Goal: Task Accomplishment & Management: Use online tool/utility

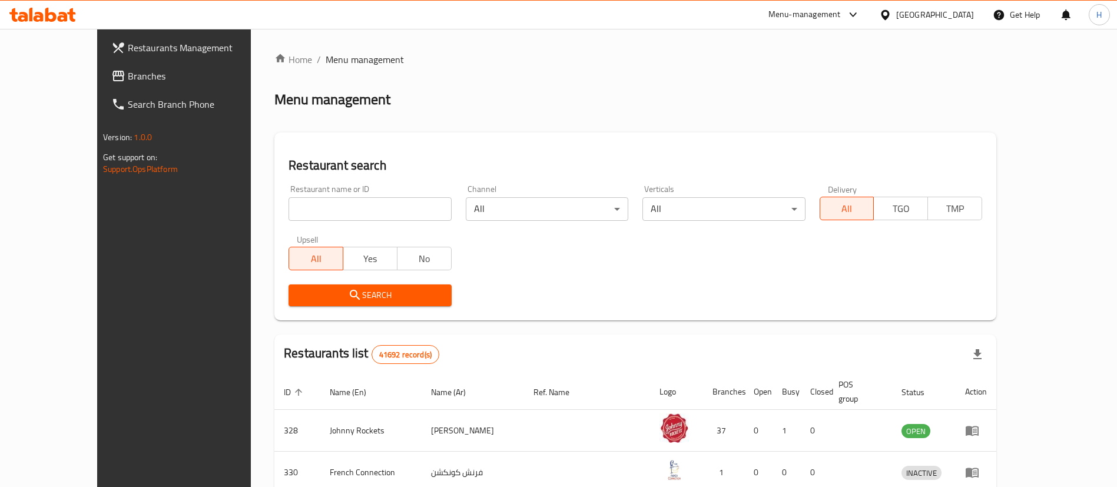
click at [548, 110] on div "Home / Menu management Menu management Restaurant search Restaurant name or ID …" at bounding box center [635, 426] width 722 height 749
click at [102, 83] on link "Branches" at bounding box center [193, 76] width 182 height 28
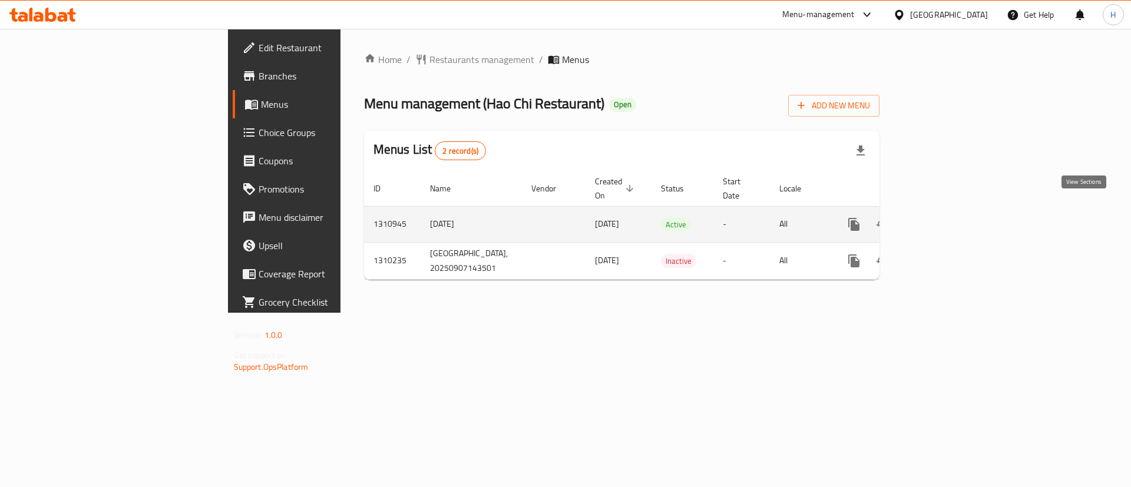
click at [953, 212] on link "enhanced table" at bounding box center [939, 224] width 28 height 28
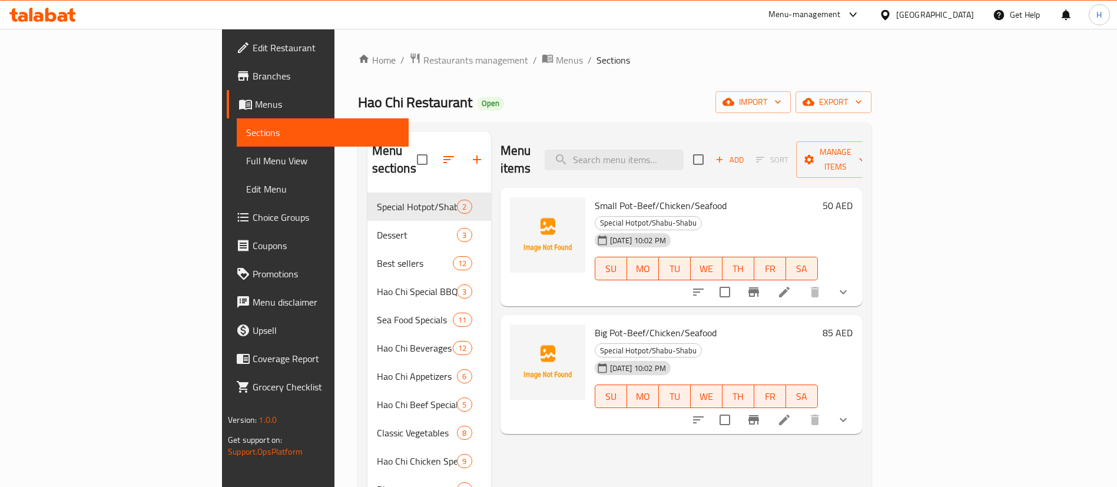
click at [358, 114] on span "Hao Chi Restaurant" at bounding box center [415, 102] width 114 height 26
copy span "Hao Chi Restaurant"
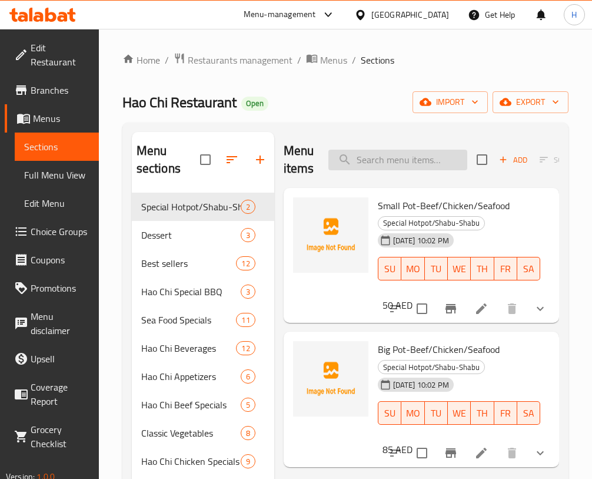
click at [414, 163] on input "search" at bounding box center [398, 160] width 139 height 21
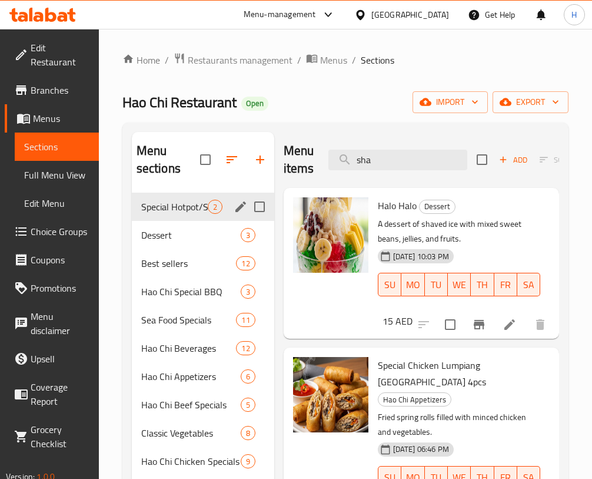
type input "sha"
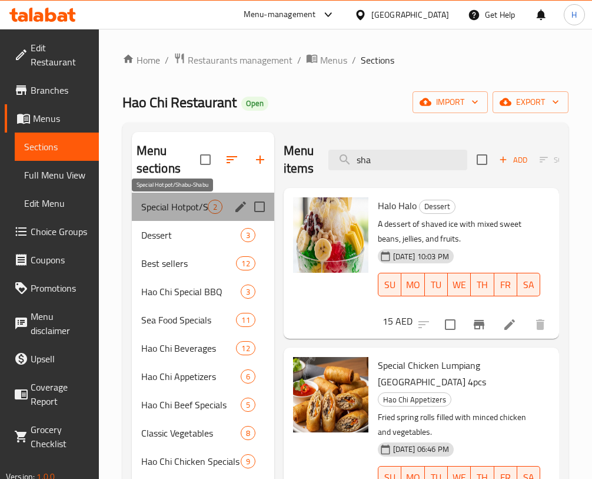
click at [203, 210] on span "Special Hotpot/Shabu-Shabu" at bounding box center [174, 207] width 67 height 14
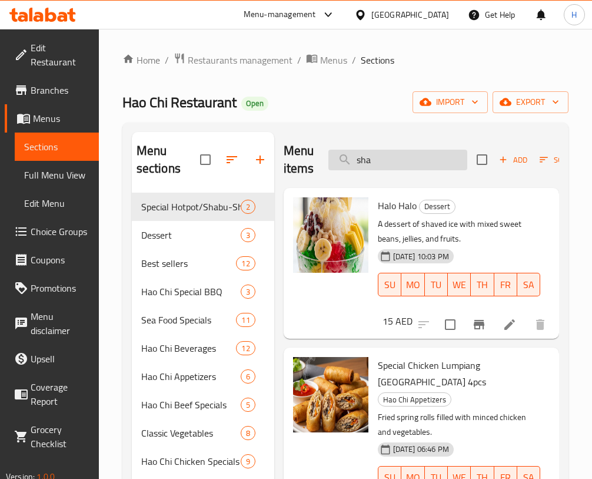
click at [411, 161] on input "sha" at bounding box center [398, 160] width 139 height 21
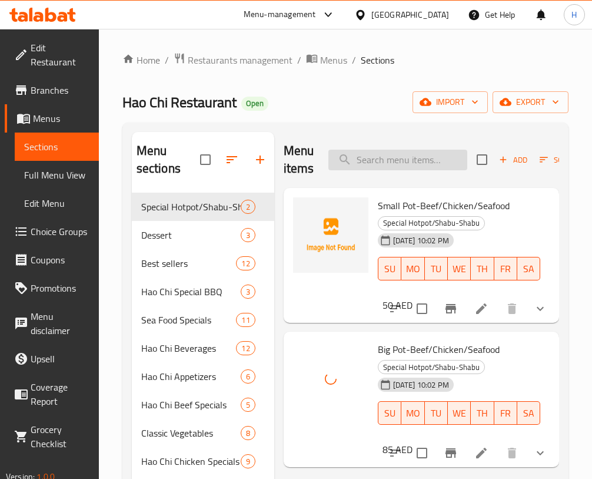
click at [366, 155] on input "search" at bounding box center [398, 160] width 139 height 21
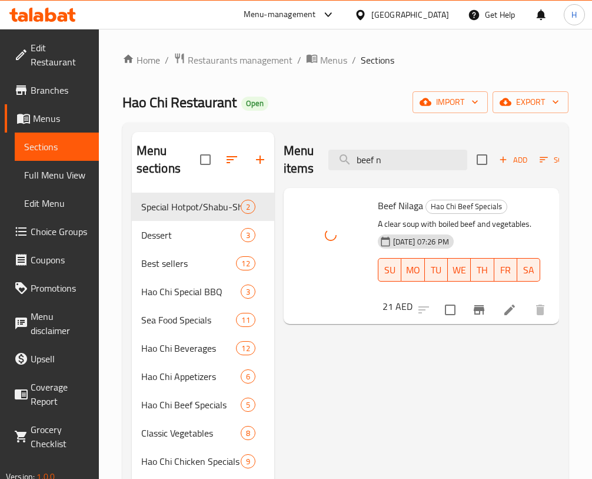
click at [384, 171] on div "Menu items beef n Add Sort Manage items" at bounding box center [422, 160] width 276 height 56
click at [387, 157] on input "beef n" at bounding box center [398, 160] width 139 height 21
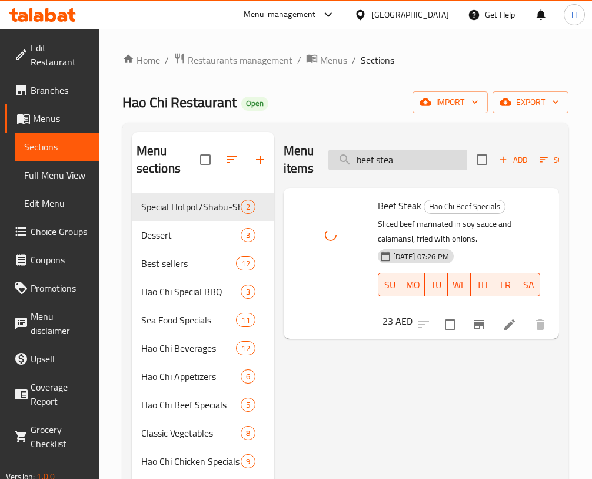
click at [377, 150] on input "beef stea" at bounding box center [398, 160] width 139 height 21
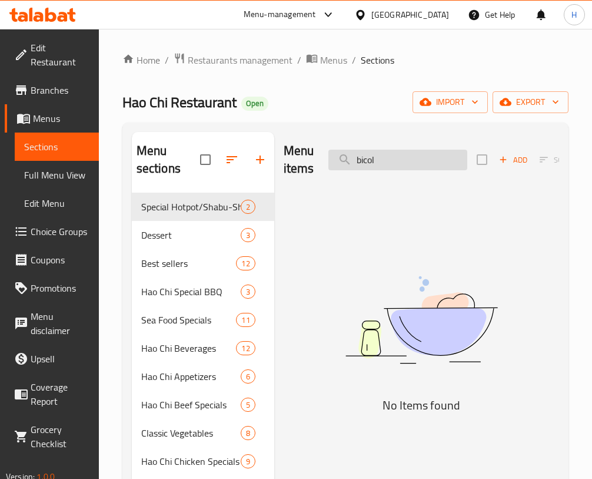
click at [362, 152] on input "bicol" at bounding box center [398, 160] width 139 height 21
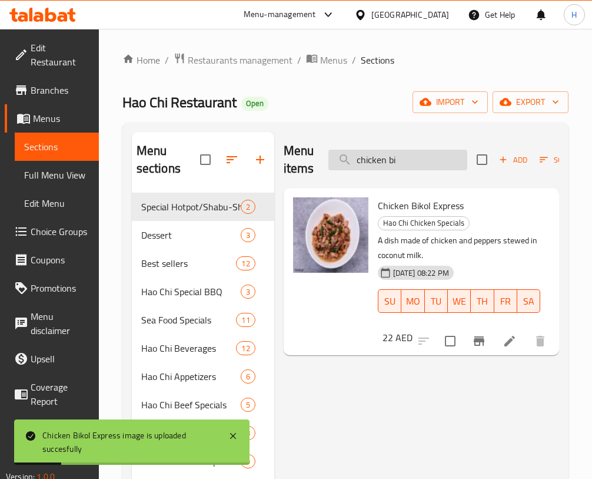
click at [416, 162] on input "chicken bi" at bounding box center [398, 160] width 139 height 21
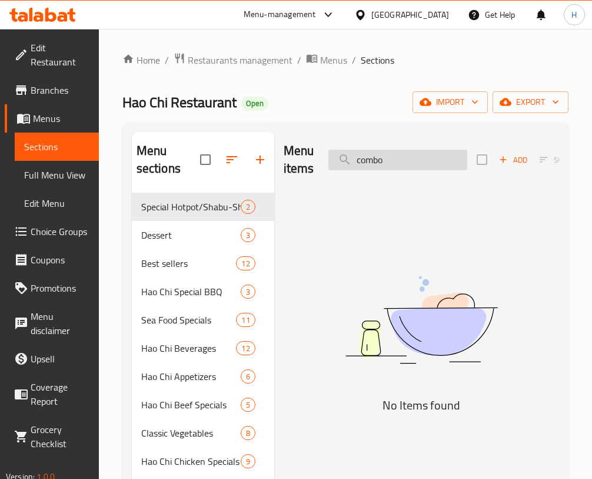
click at [413, 167] on input "combo" at bounding box center [398, 160] width 139 height 21
click at [432, 150] on input "crisp sh" at bounding box center [398, 160] width 139 height 21
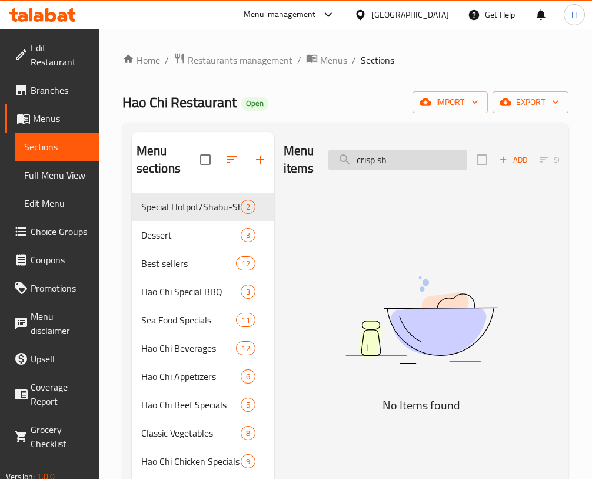
click at [432, 150] on input "crisp sh" at bounding box center [398, 160] width 139 height 21
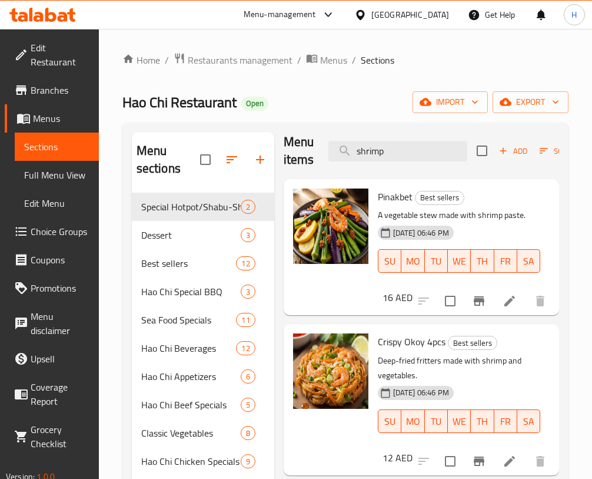
scroll to position [6, 0]
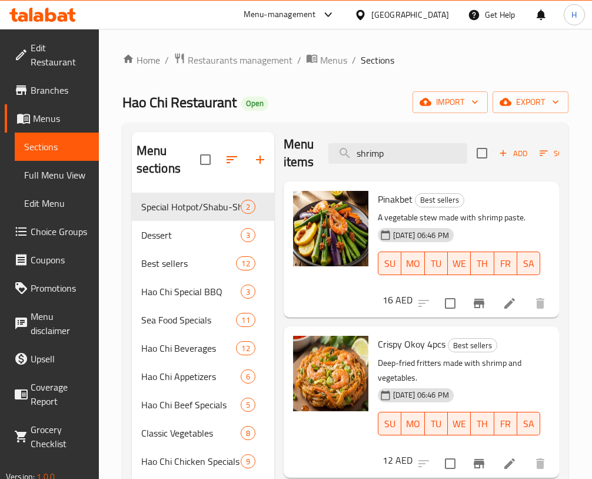
click at [418, 142] on div "Menu items shrimp Add Sort Manage items" at bounding box center [422, 153] width 276 height 56
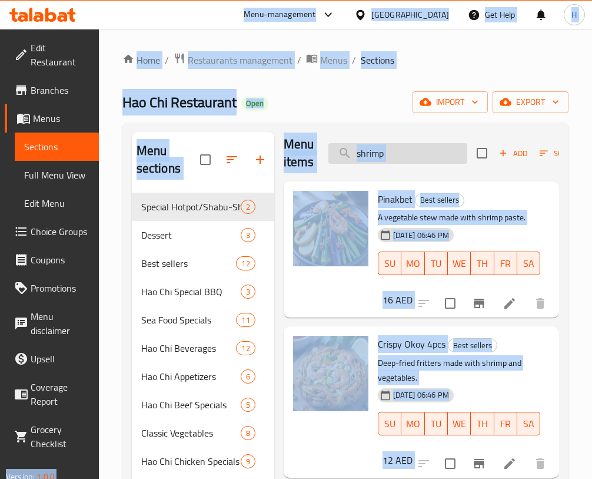
click at [419, 148] on input "shrimp" at bounding box center [398, 153] width 139 height 21
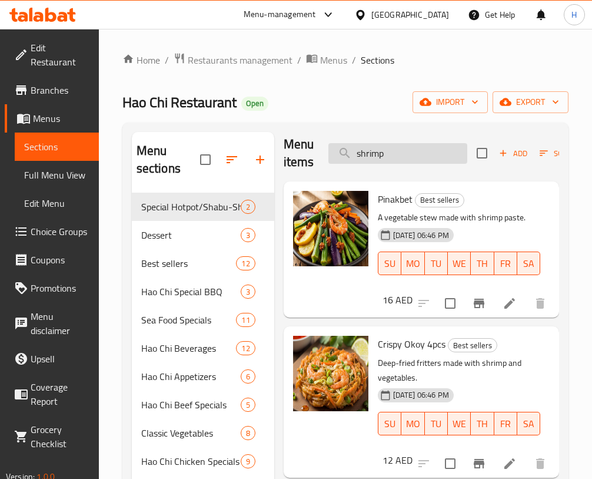
click at [419, 148] on input "shrimp" at bounding box center [398, 153] width 139 height 21
type input "c"
type input "s"
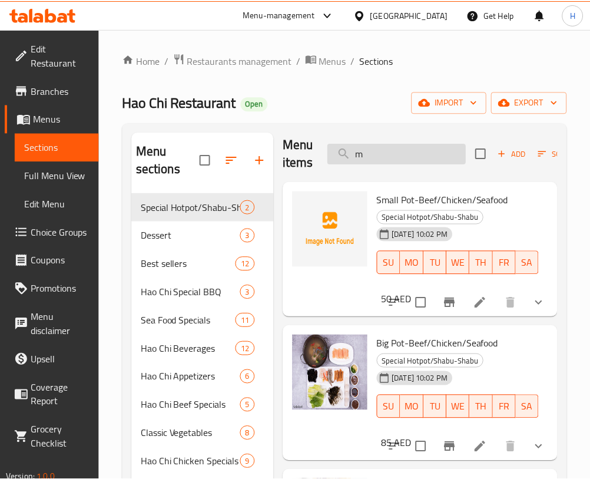
scroll to position [0, 0]
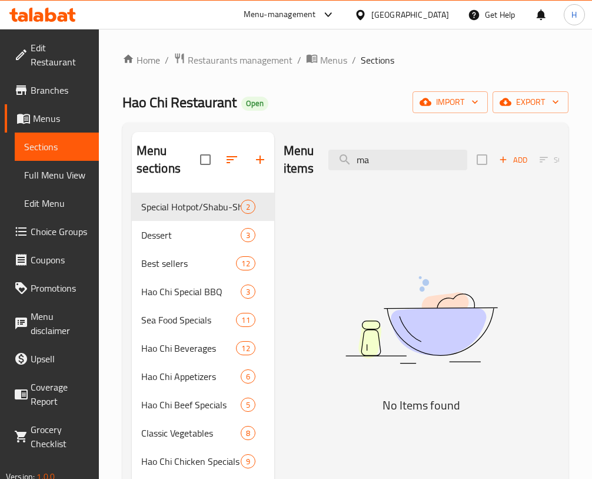
type input "m"
type input "c"
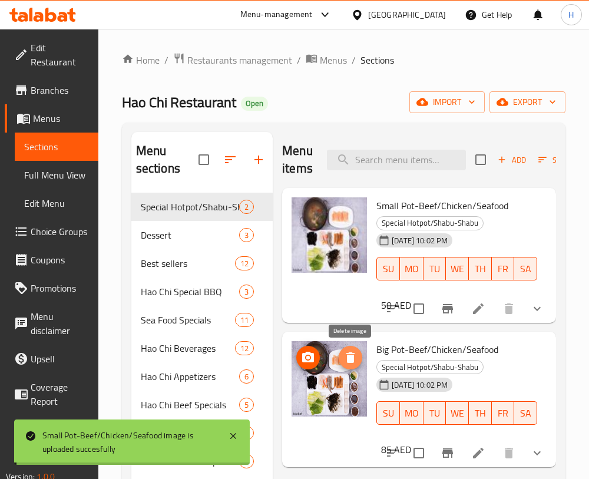
click at [346, 359] on icon "delete image" at bounding box center [350, 357] width 14 height 14
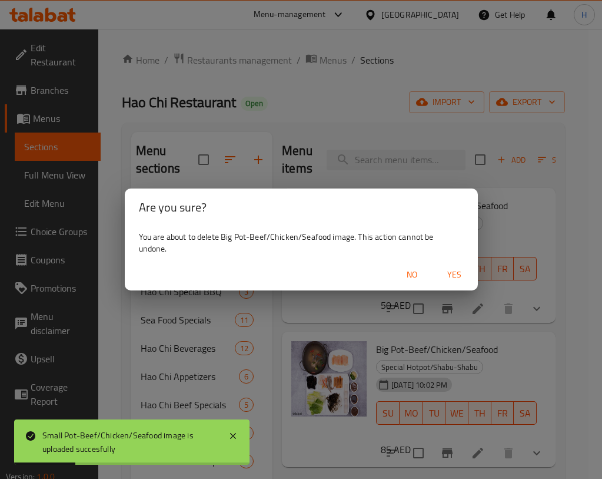
click at [449, 271] on span "Yes" at bounding box center [454, 274] width 28 height 15
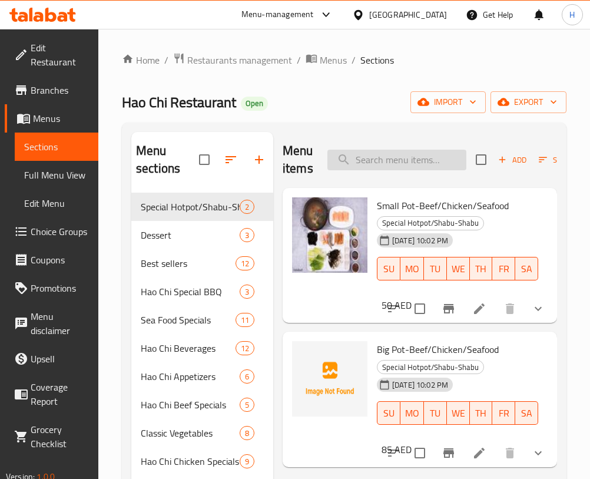
click at [397, 160] on input "search" at bounding box center [396, 160] width 139 height 21
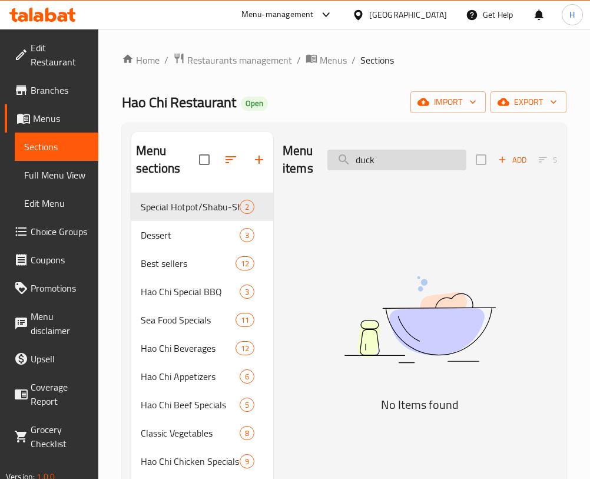
click at [413, 170] on input "duck" at bounding box center [396, 160] width 139 height 21
click at [412, 169] on input "duck" at bounding box center [396, 160] width 139 height 21
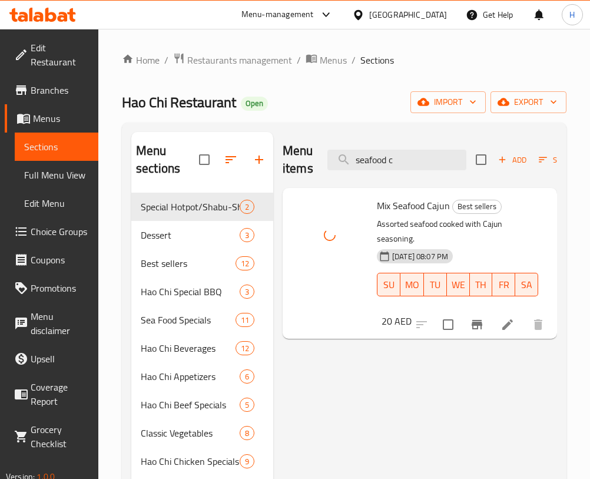
click at [385, 148] on div "Menu items seafood c Add Sort Manage items" at bounding box center [420, 160] width 274 height 56
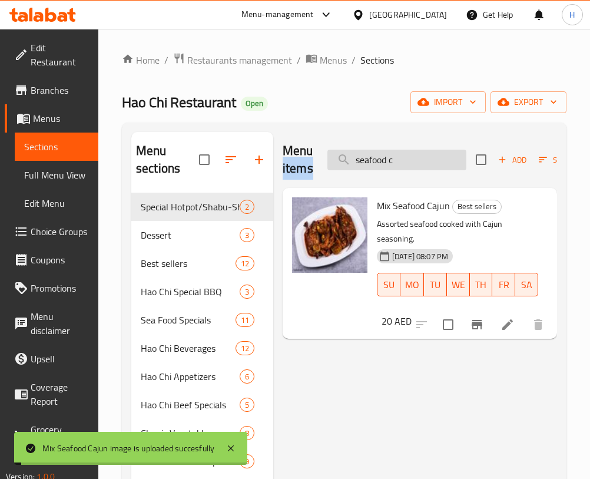
click at [381, 161] on input "seafood c" at bounding box center [396, 160] width 139 height 21
click at [380, 161] on input "seafood c" at bounding box center [396, 160] width 139 height 21
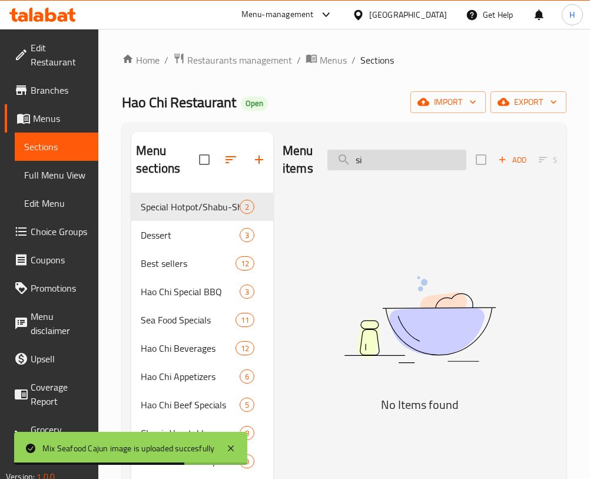
type input "s"
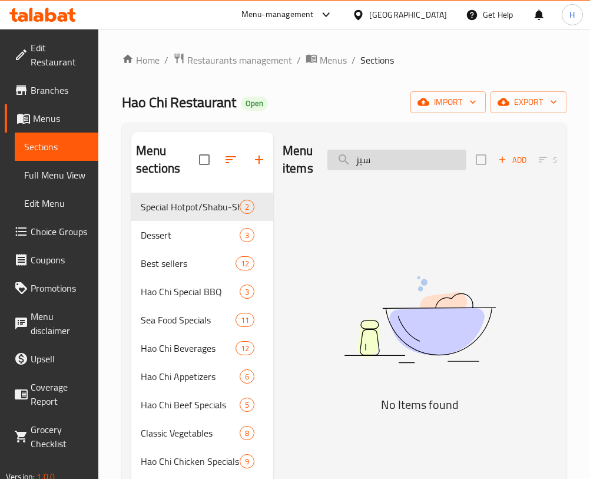
click at [413, 158] on input "سيز" at bounding box center [396, 160] width 139 height 21
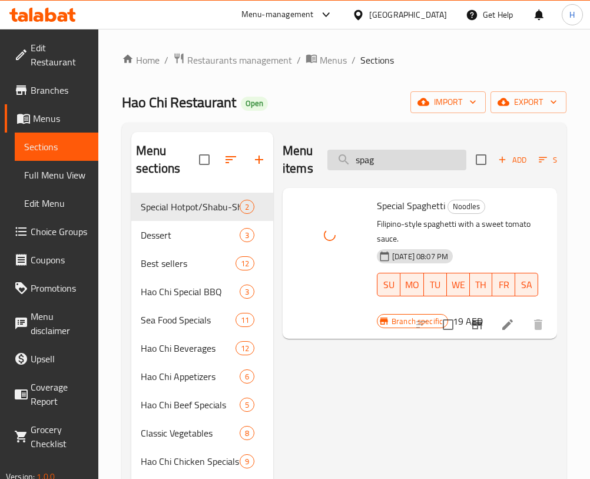
click at [399, 159] on input "spag" at bounding box center [396, 160] width 139 height 21
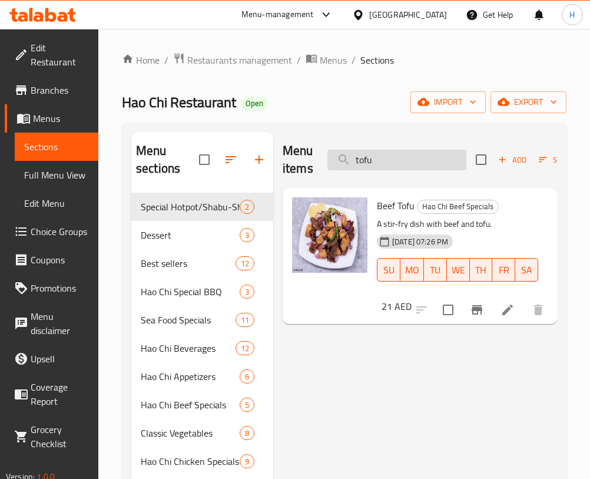
click at [420, 157] on input "tofu" at bounding box center [396, 160] width 139 height 21
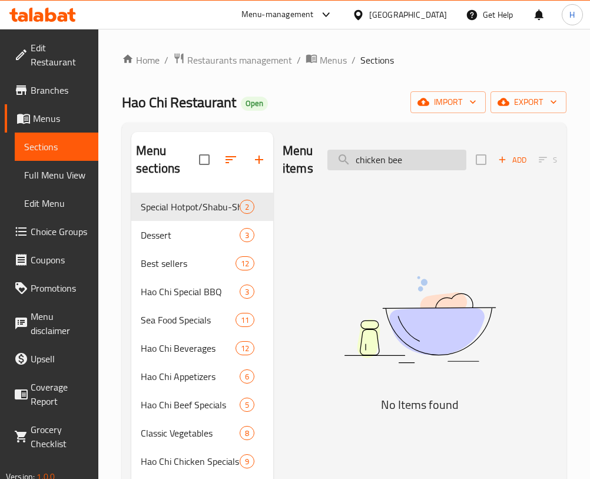
click at [409, 158] on input "chicken bee" at bounding box center [396, 160] width 139 height 21
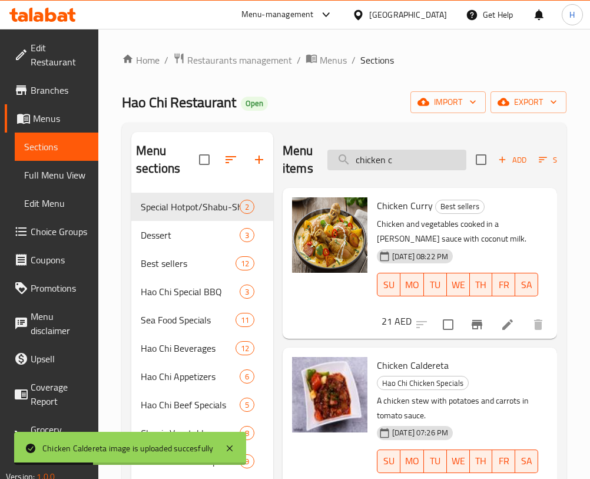
click at [406, 154] on input "chicken c" at bounding box center [396, 160] width 139 height 21
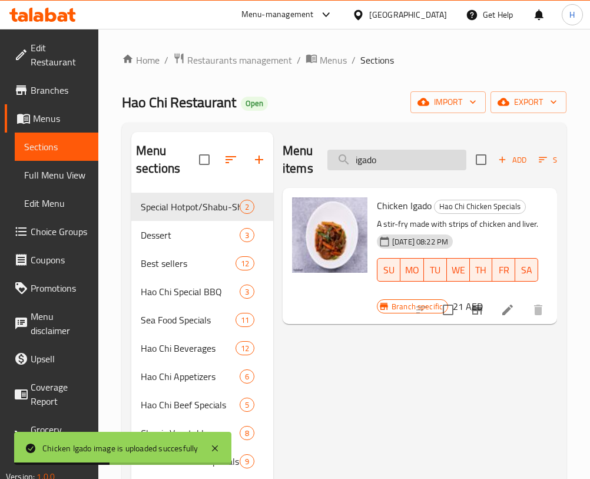
click at [425, 153] on input "igado" at bounding box center [396, 160] width 139 height 21
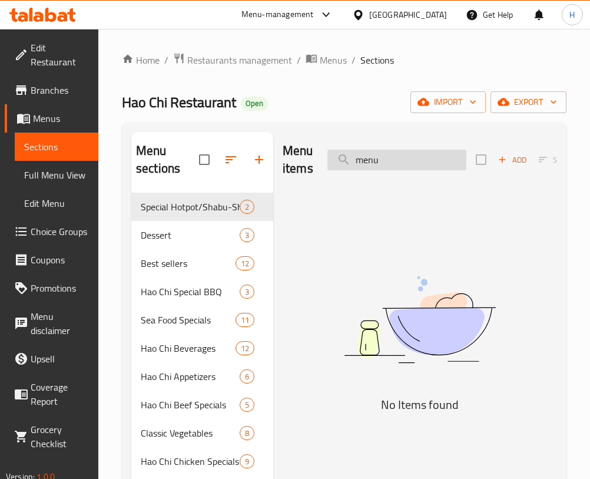
drag, startPoint x: 382, startPoint y: 171, endPoint x: 393, endPoint y: 163, distance: 13.9
click at [385, 170] on div "Menu items menu Add Sort Manage items" at bounding box center [420, 160] width 274 height 56
click at [394, 161] on input "menu" at bounding box center [396, 160] width 139 height 21
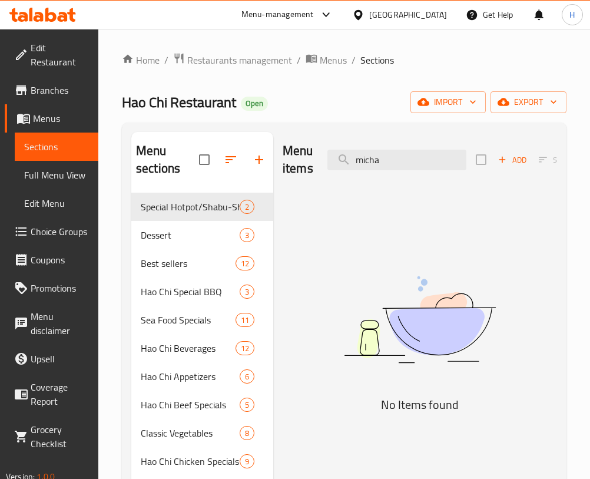
click at [425, 144] on div "Menu items micha Add Sort Manage items" at bounding box center [420, 160] width 274 height 56
click at [392, 155] on input "micha" at bounding box center [396, 160] width 139 height 21
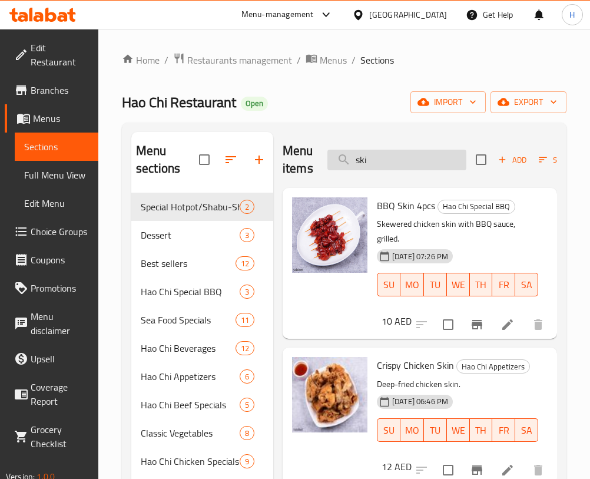
click at [433, 150] on input "ski" at bounding box center [396, 160] width 139 height 21
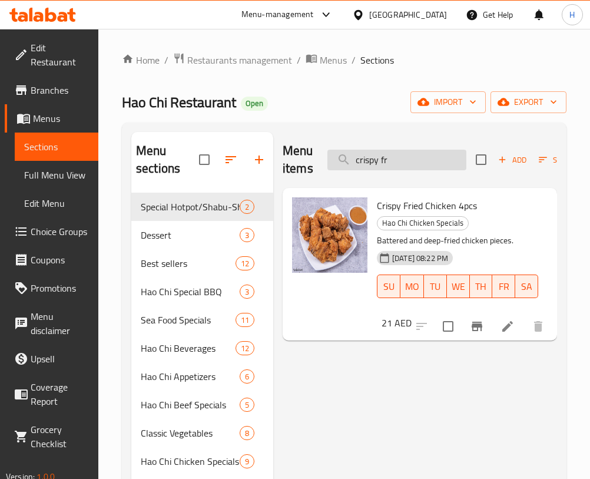
click at [406, 163] on input "crispy fr" at bounding box center [396, 160] width 139 height 21
click at [406, 164] on input "crispy fr" at bounding box center [396, 160] width 139 height 21
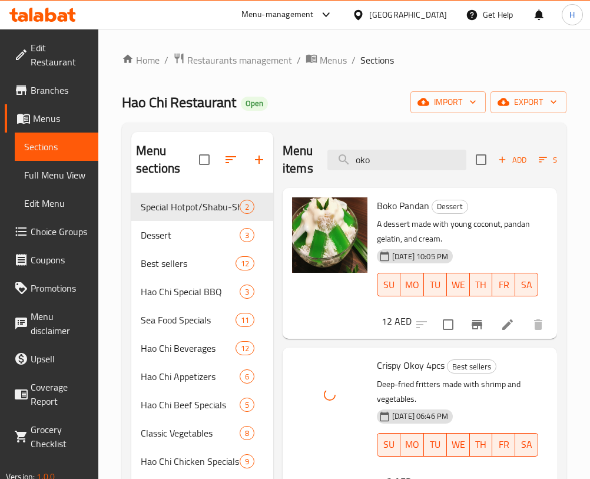
click at [433, 135] on div "Menu items oko Add Sort Manage items" at bounding box center [420, 160] width 274 height 56
click at [422, 146] on div "Menu items oko Add Sort Manage items" at bounding box center [420, 160] width 274 height 56
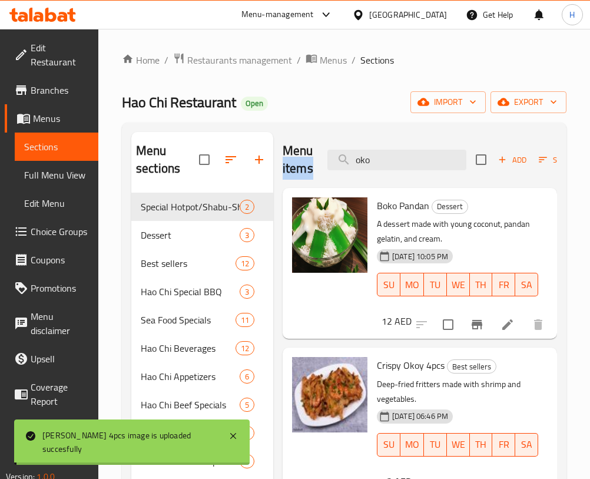
click at [422, 146] on div "Menu items oko Add Sort Manage items" at bounding box center [420, 160] width 274 height 56
click at [425, 152] on input "oko" at bounding box center [396, 160] width 139 height 21
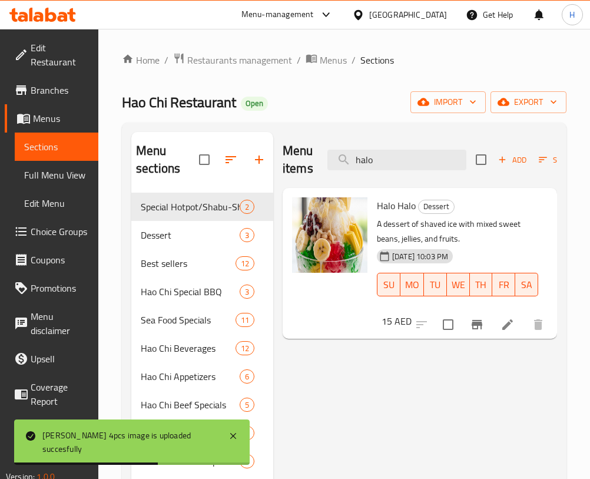
type input "halo"
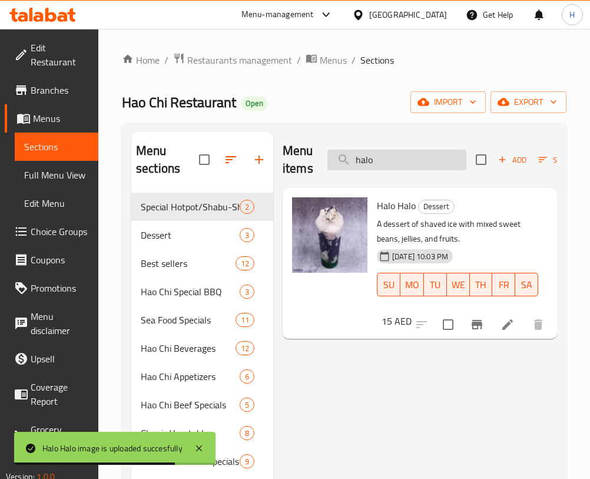
click at [383, 158] on input "halo" at bounding box center [396, 160] width 139 height 21
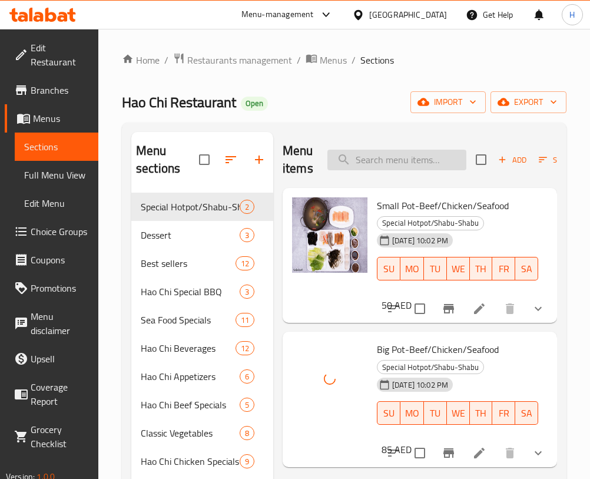
click at [409, 169] on input "search" at bounding box center [396, 160] width 139 height 21
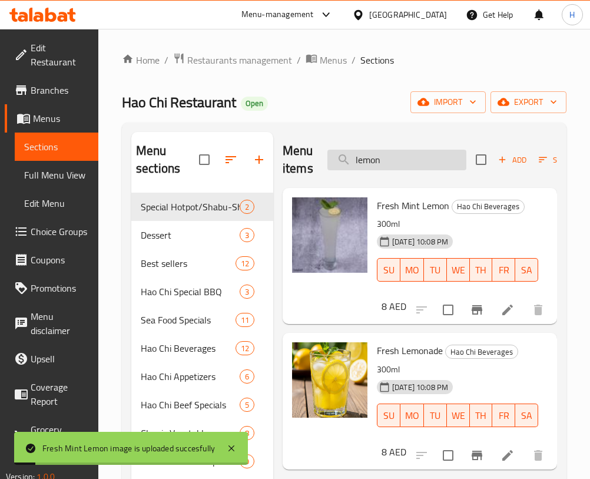
click at [445, 155] on input "lemon" at bounding box center [396, 160] width 139 height 21
click at [448, 159] on input "lemon" at bounding box center [396, 160] width 139 height 21
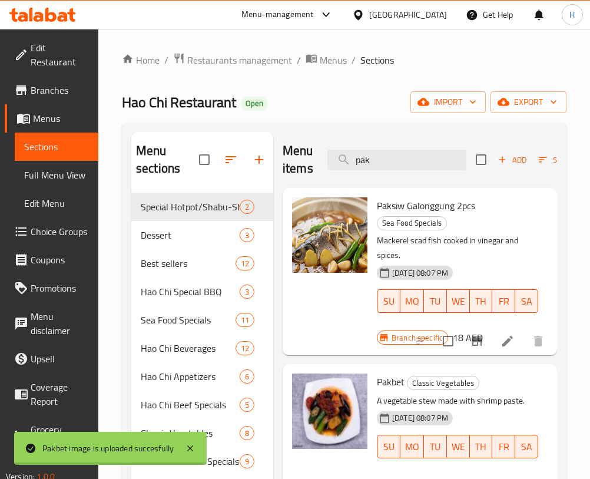
click at [436, 171] on div "Menu items pak Add Sort Manage items" at bounding box center [420, 160] width 274 height 56
click at [427, 159] on input "pak" at bounding box center [396, 160] width 139 height 21
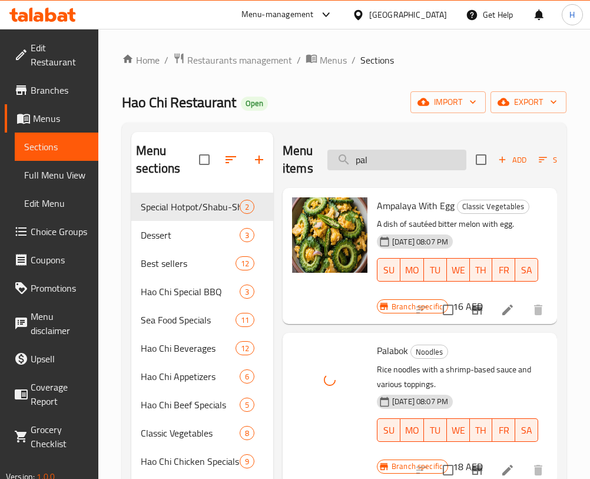
click at [387, 152] on input "pal" at bounding box center [396, 160] width 139 height 21
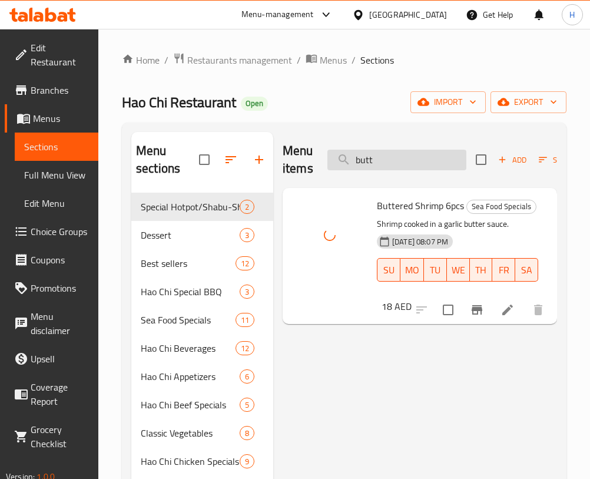
click at [421, 150] on input "butt" at bounding box center [396, 160] width 139 height 21
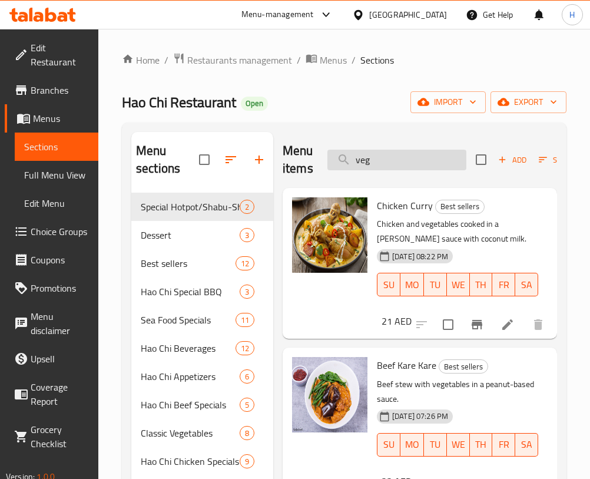
click at [421, 160] on input "veg" at bounding box center [396, 160] width 139 height 21
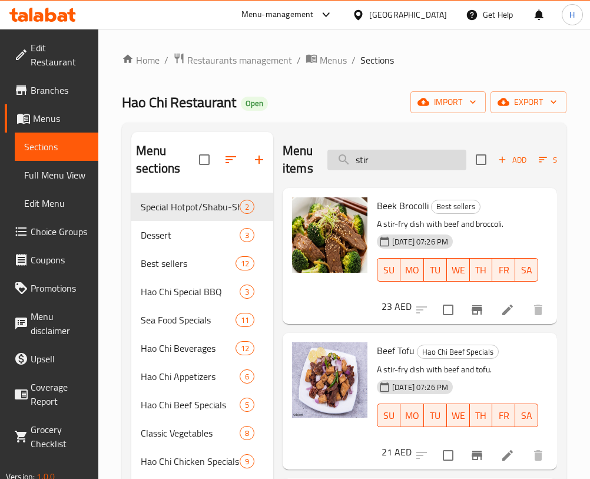
click at [434, 162] on input "stir" at bounding box center [396, 160] width 139 height 21
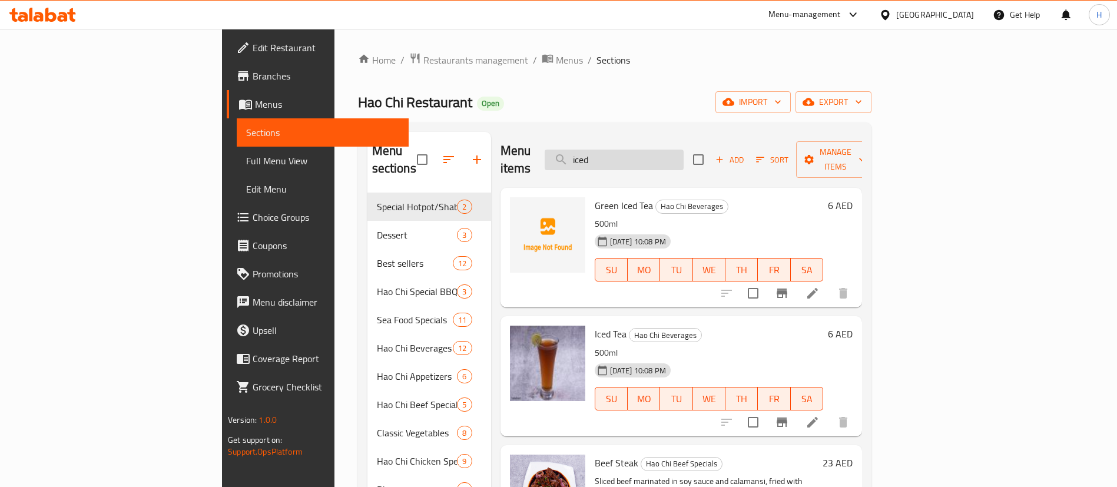
click at [684, 150] on input "iced" at bounding box center [614, 160] width 139 height 21
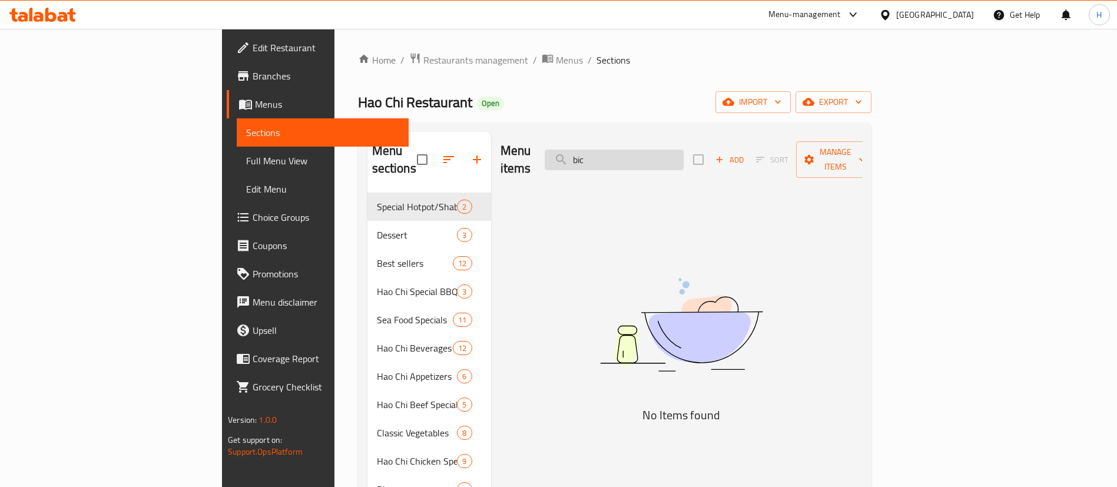
click at [684, 150] on input "bic" at bounding box center [614, 160] width 139 height 21
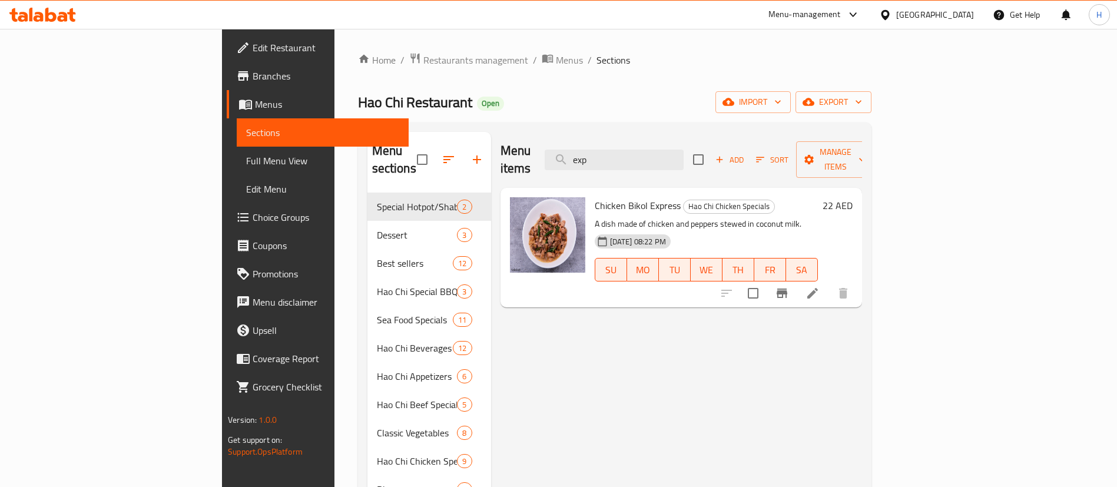
type input "exp"
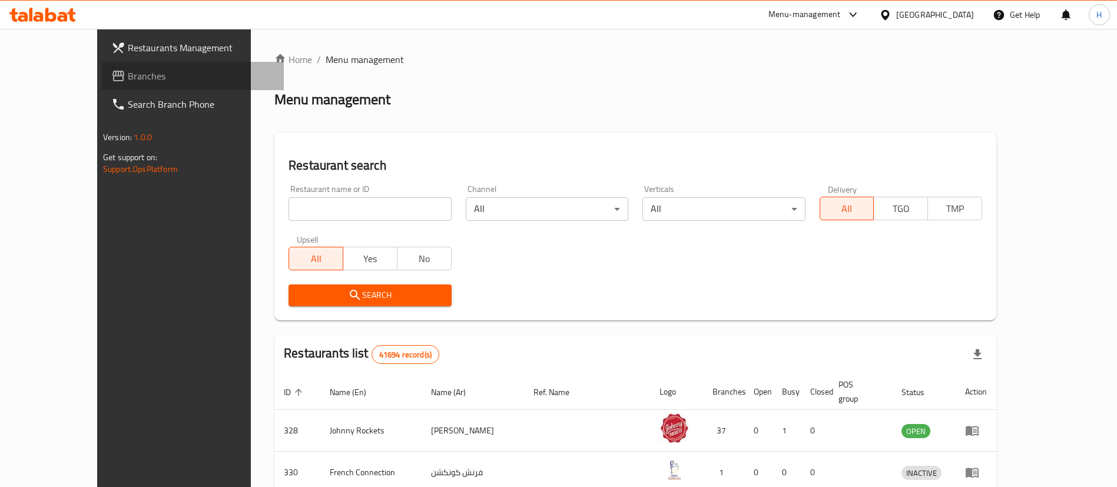
click at [128, 71] on span "Branches" at bounding box center [201, 76] width 147 height 14
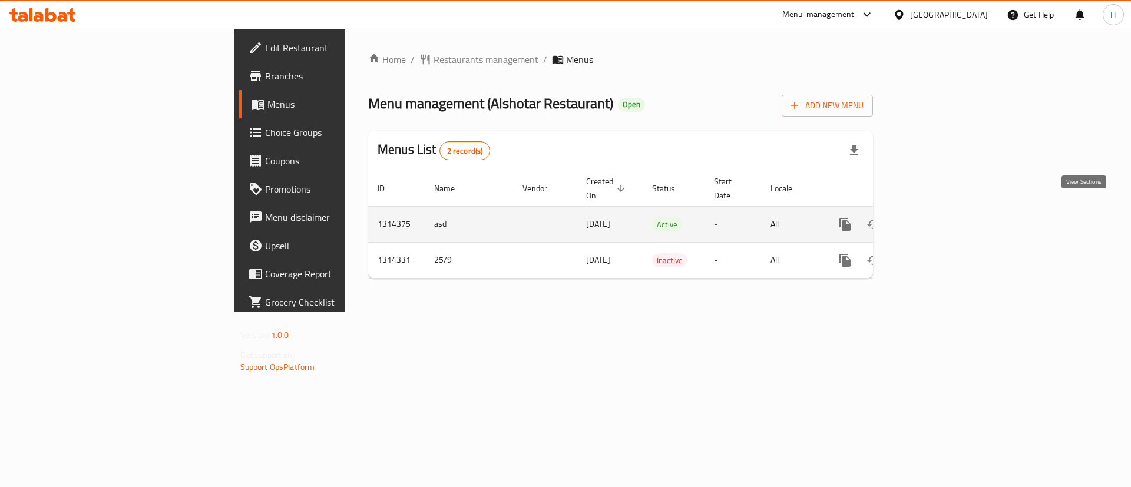
click at [937, 217] on icon "enhanced table" at bounding box center [930, 224] width 14 height 14
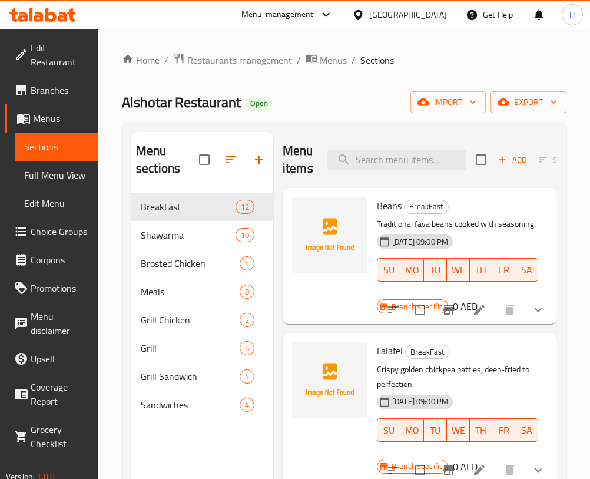
click at [347, 148] on div "Menu items Add Sort Manage items" at bounding box center [420, 160] width 274 height 56
click at [359, 161] on input "search" at bounding box center [396, 160] width 139 height 21
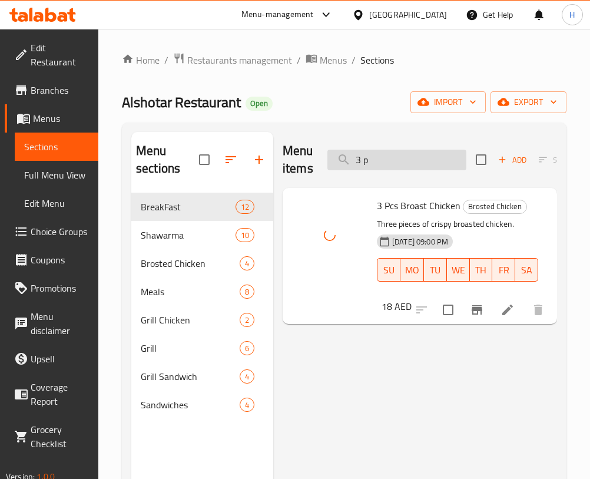
click at [392, 150] on input "3 p" at bounding box center [396, 160] width 139 height 21
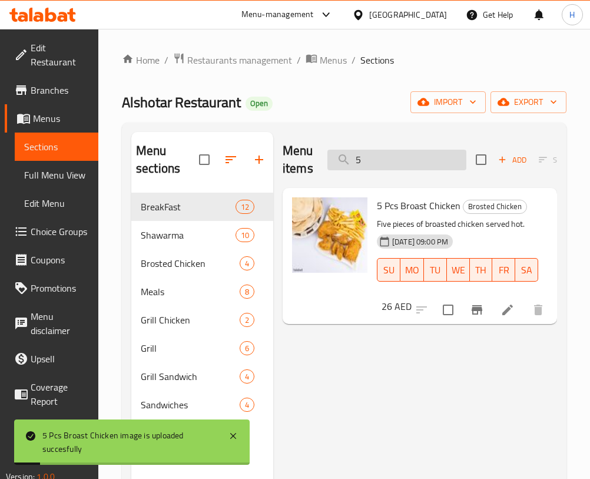
click at [408, 156] on input "5" at bounding box center [396, 160] width 139 height 21
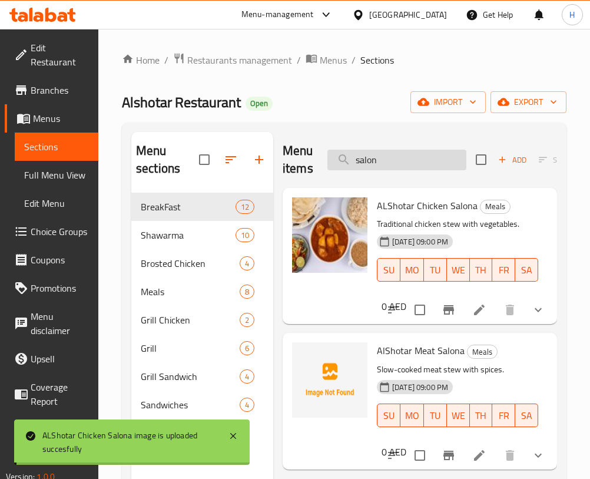
click at [397, 167] on input "salon" at bounding box center [396, 160] width 139 height 21
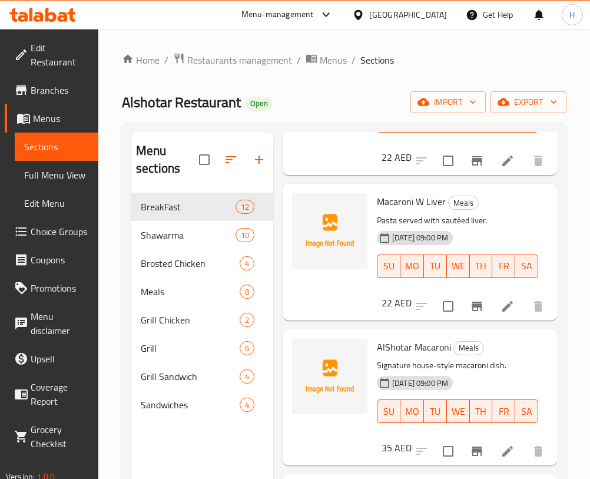
click at [555, 150] on div "Menu sections BreakFast 12 Shawarma 10 Brosted Chicken 4 Meals 8 Grill Chicken …" at bounding box center [344, 371] width 445 height 498
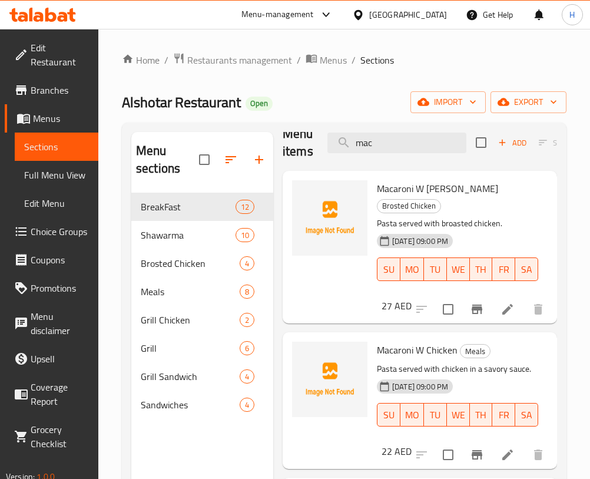
scroll to position [1, 0]
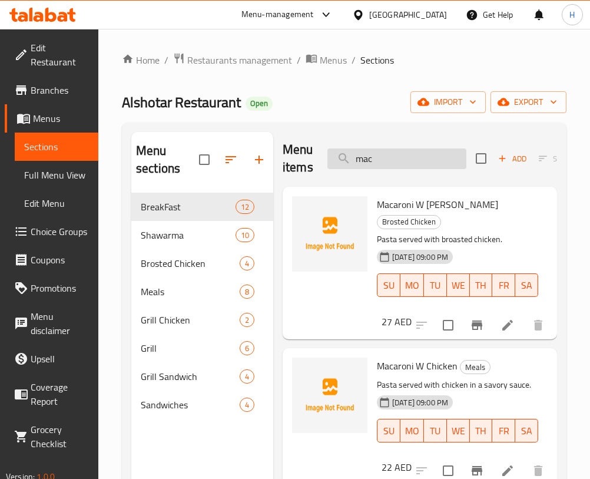
click at [442, 153] on input "mac" at bounding box center [396, 158] width 139 height 21
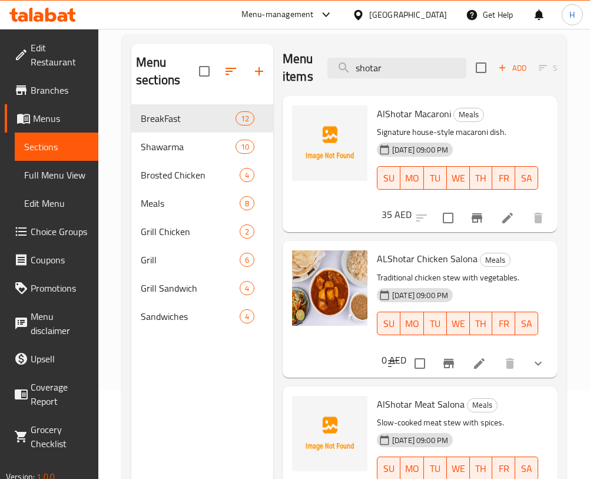
scroll to position [0, 0]
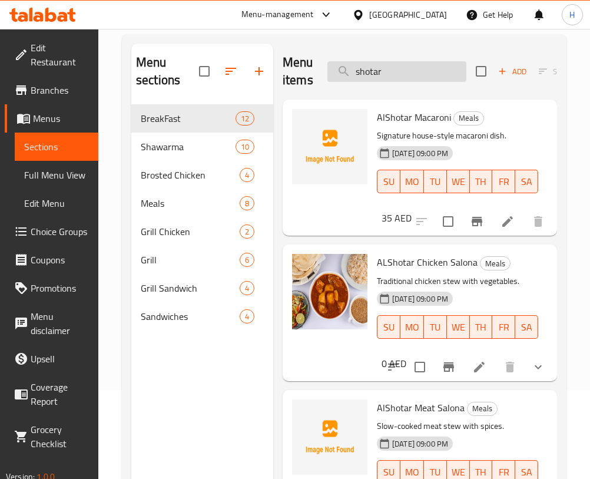
click at [422, 75] on input "shotar" at bounding box center [396, 71] width 139 height 21
click at [168, 200] on span "Meals" at bounding box center [174, 203] width 66 height 14
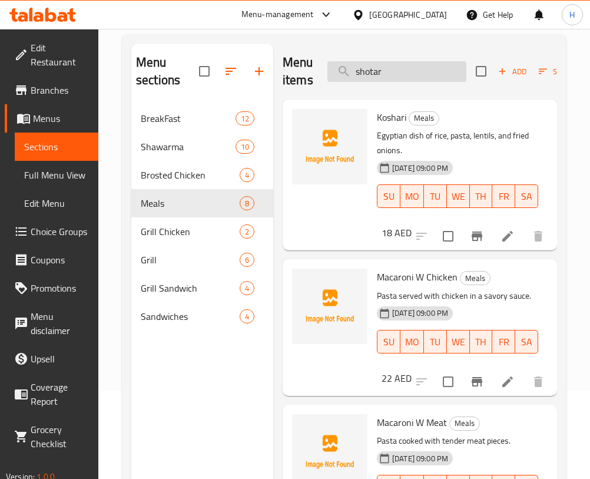
click at [420, 71] on input "shotar" at bounding box center [396, 71] width 139 height 21
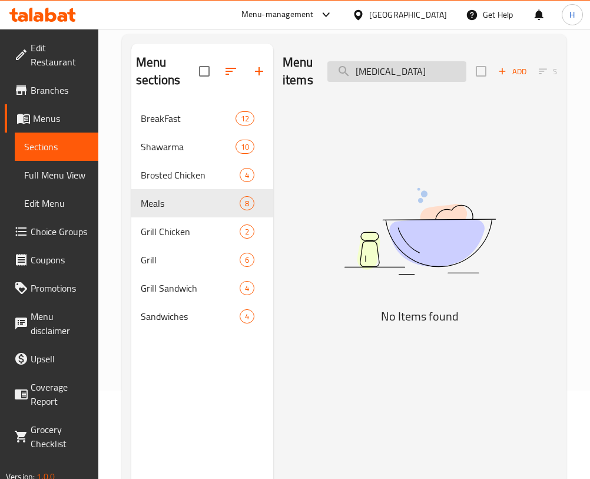
click at [412, 77] on input "bal" at bounding box center [396, 71] width 139 height 21
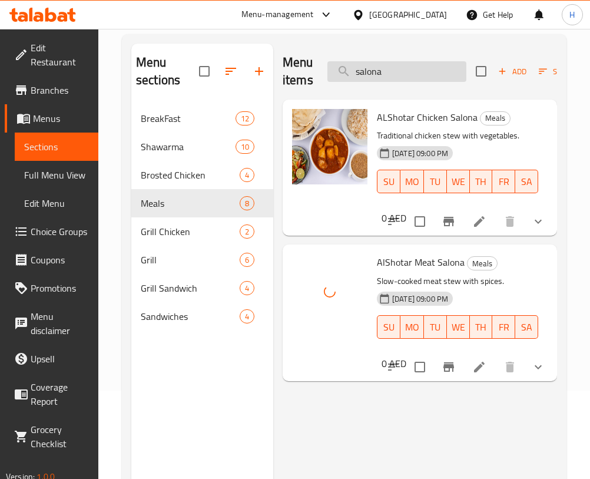
click at [410, 79] on input "salona" at bounding box center [396, 71] width 139 height 21
click at [409, 74] on input "salona" at bounding box center [396, 71] width 139 height 21
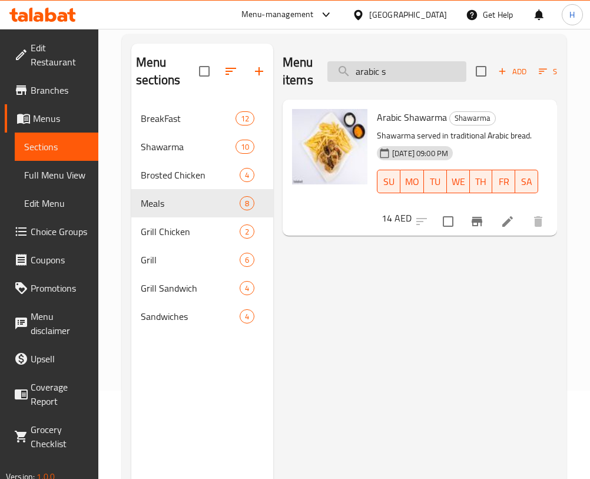
click at [392, 72] on input "arabic s" at bounding box center [396, 71] width 139 height 21
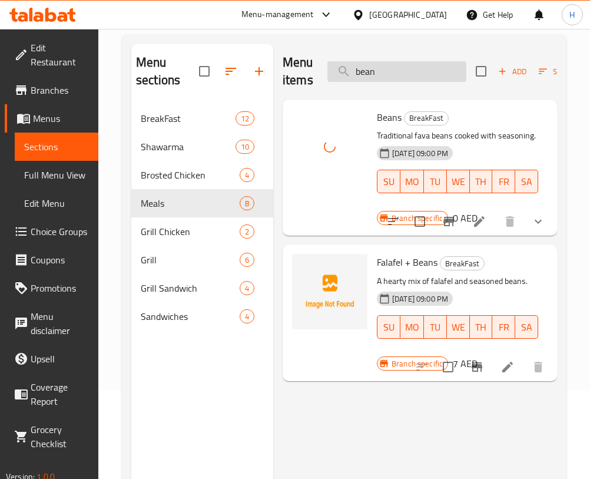
click at [396, 66] on input "bean" at bounding box center [396, 71] width 139 height 21
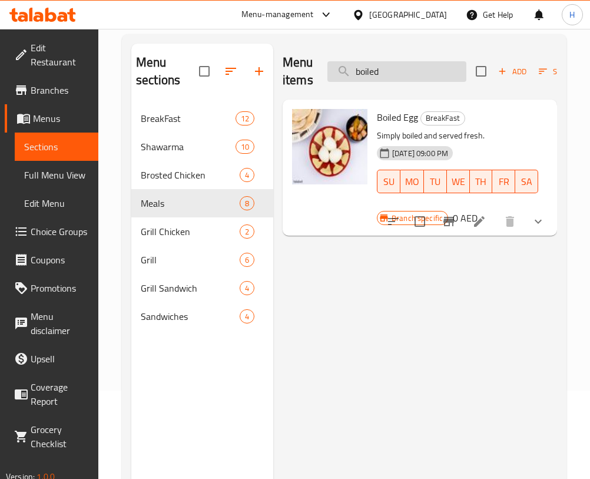
click at [393, 67] on input "boiled" at bounding box center [396, 71] width 139 height 21
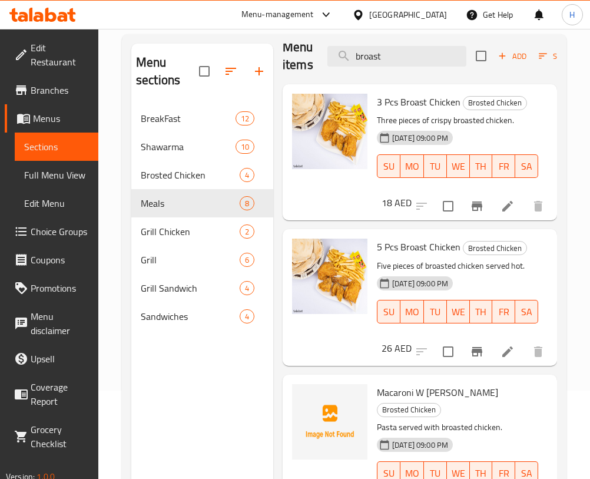
scroll to position [17, 0]
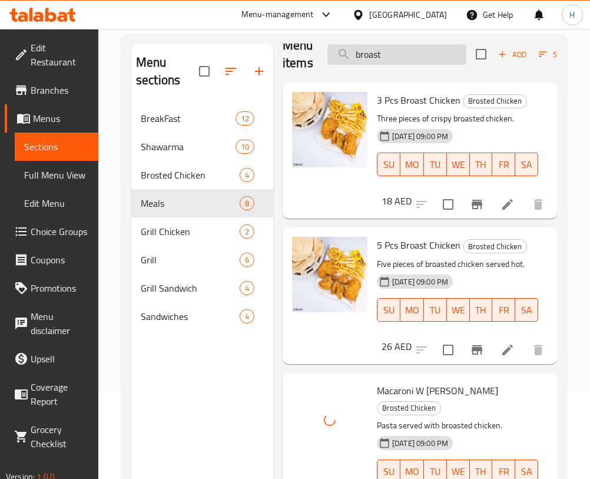
click at [375, 50] on input "broast" at bounding box center [396, 54] width 139 height 21
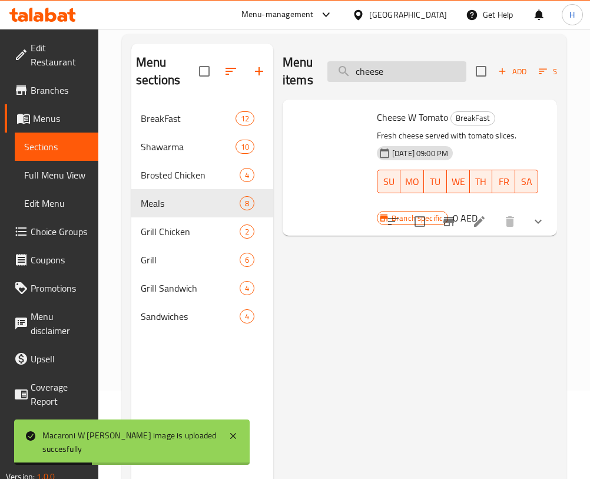
scroll to position [0, 0]
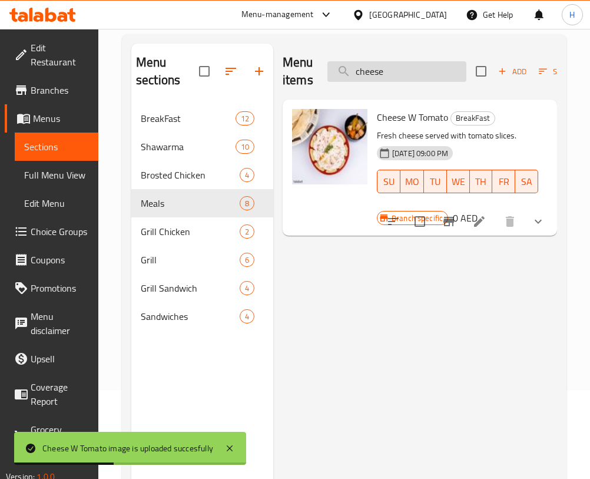
click at [400, 66] on input "cheese" at bounding box center [396, 71] width 139 height 21
click at [400, 65] on input "cheese" at bounding box center [396, 71] width 139 height 21
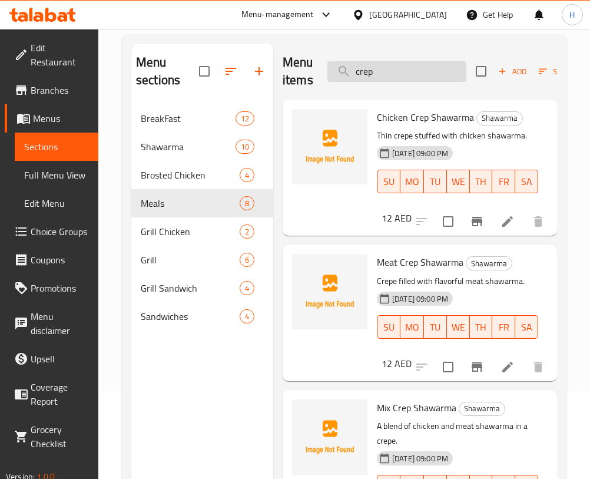
click at [410, 75] on input "crep" at bounding box center [396, 71] width 139 height 21
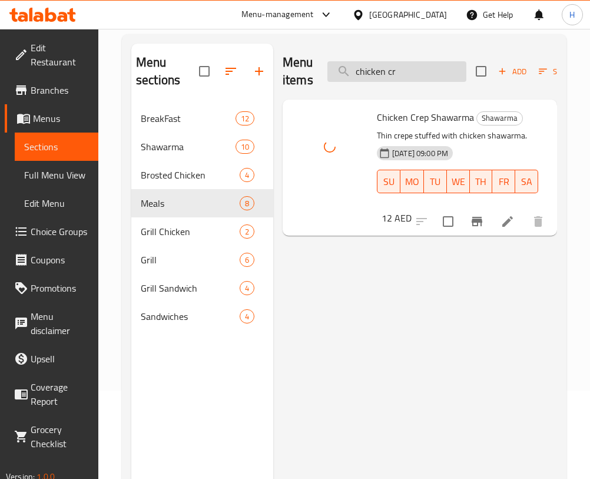
click at [422, 66] on input "chicken cr" at bounding box center [396, 71] width 139 height 21
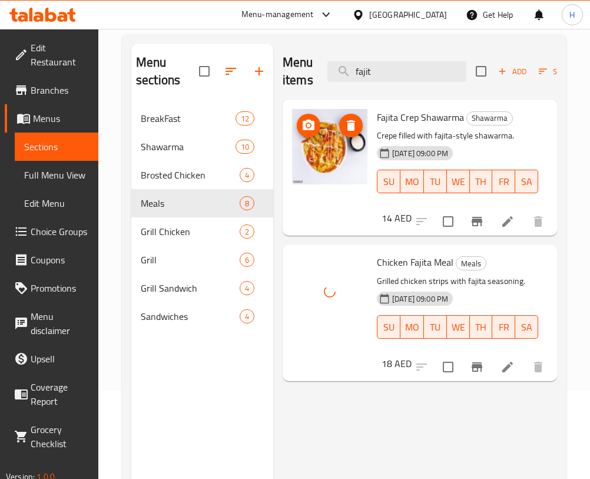
click at [355, 129] on icon "delete image" at bounding box center [351, 125] width 14 height 14
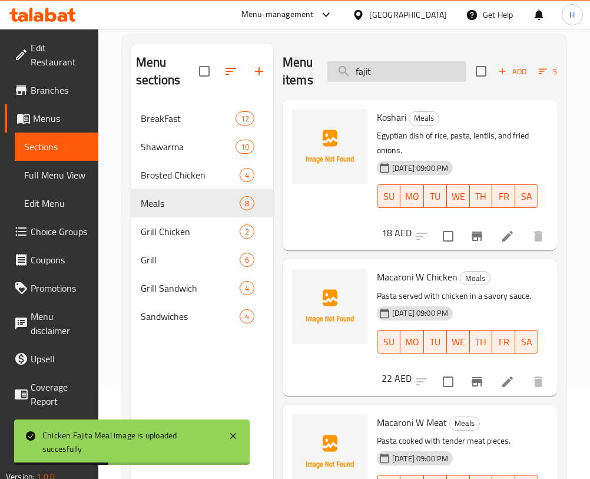
click at [396, 71] on input "fajit" at bounding box center [396, 71] width 139 height 21
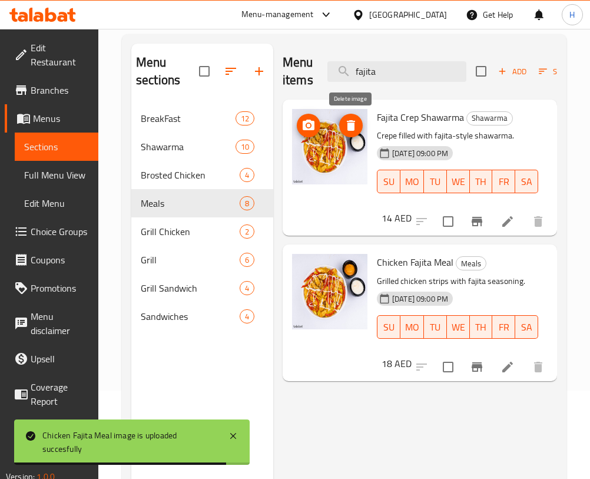
click at [345, 125] on icon "delete image" at bounding box center [351, 125] width 14 height 14
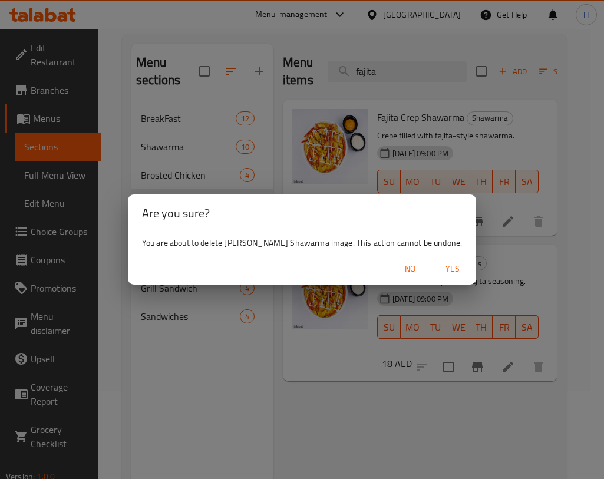
click at [446, 270] on span "Yes" at bounding box center [452, 268] width 28 height 15
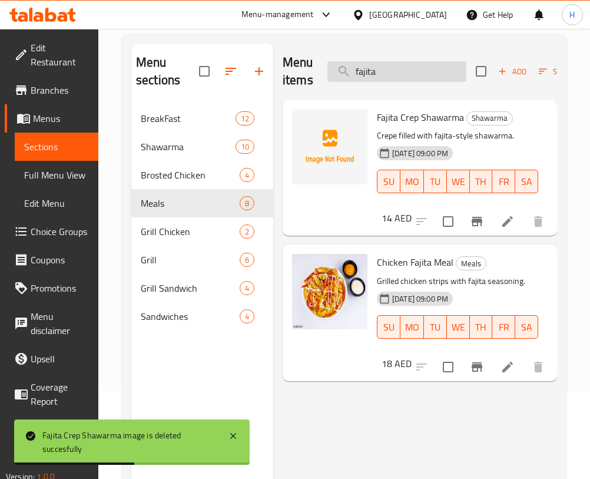
click at [425, 75] on input "fajita" at bounding box center [396, 71] width 139 height 21
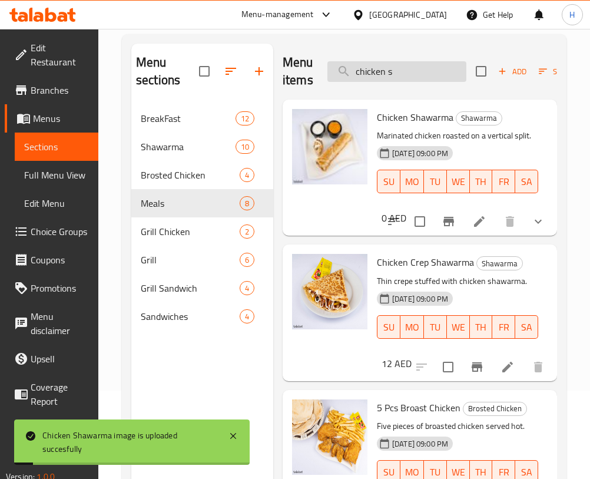
click at [393, 67] on input "chicken s" at bounding box center [396, 71] width 139 height 21
click at [394, 67] on input "chicken s" at bounding box center [396, 71] width 139 height 21
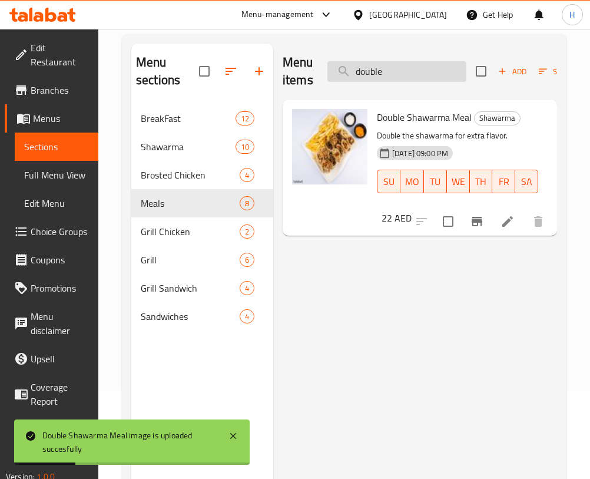
click at [423, 74] on input "double" at bounding box center [396, 71] width 139 height 21
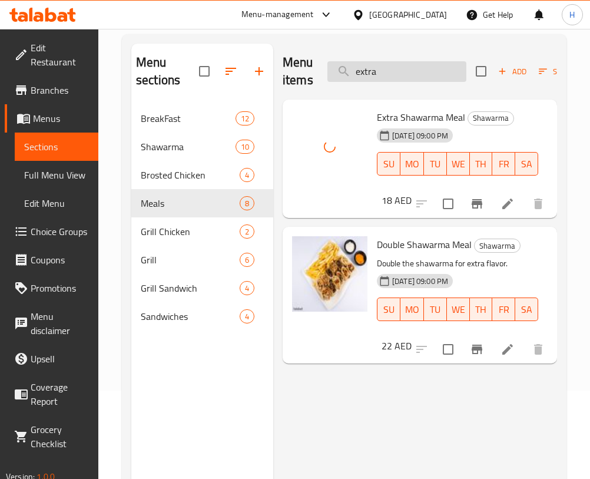
click at [386, 62] on input "extra" at bounding box center [396, 71] width 139 height 21
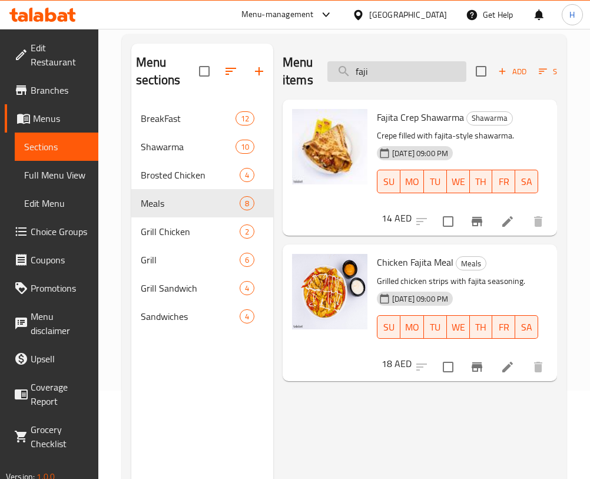
click at [418, 68] on input "faji" at bounding box center [396, 71] width 139 height 21
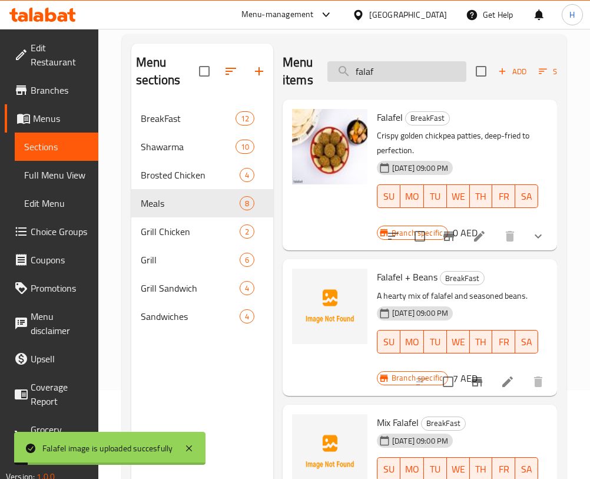
click at [406, 75] on input "falaf" at bounding box center [396, 71] width 139 height 21
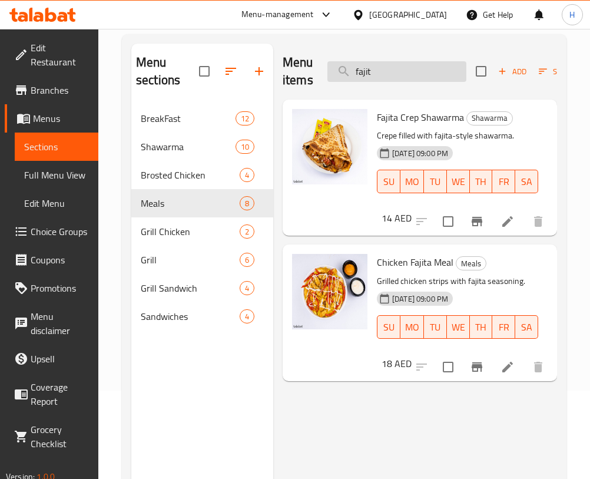
click at [381, 76] on input "fajit" at bounding box center [396, 71] width 139 height 21
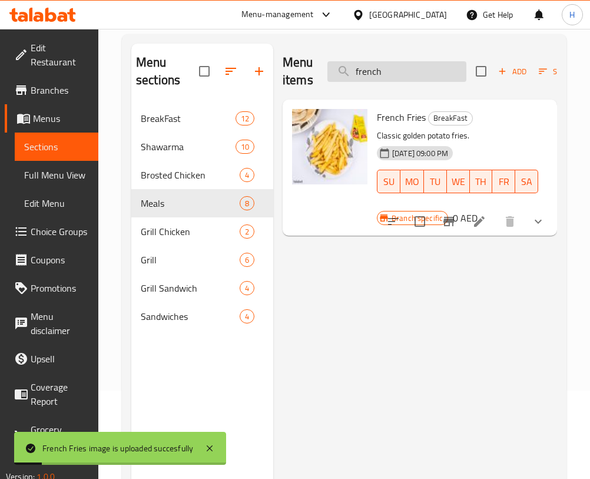
click at [408, 61] on input "french" at bounding box center [396, 71] width 139 height 21
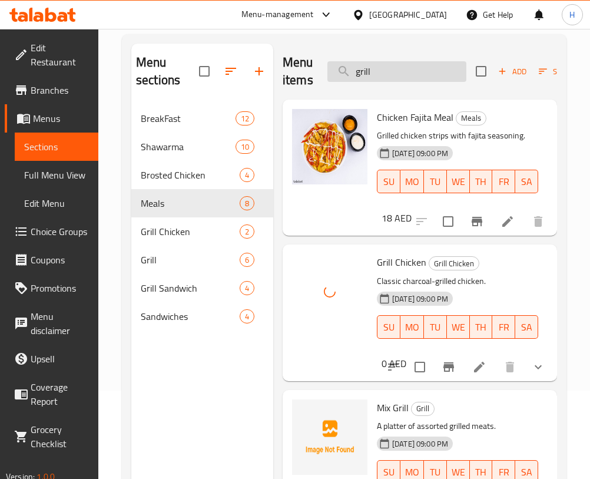
click at [414, 69] on input "grill" at bounding box center [396, 71] width 139 height 21
click at [415, 68] on input "grill" at bounding box center [396, 71] width 139 height 21
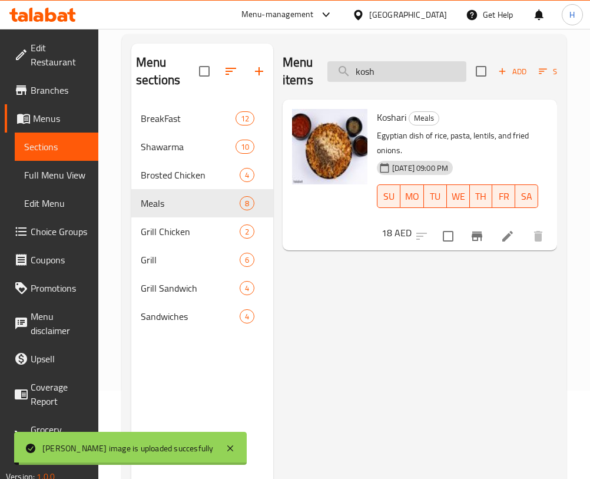
click at [399, 63] on input "kosh" at bounding box center [396, 71] width 139 height 21
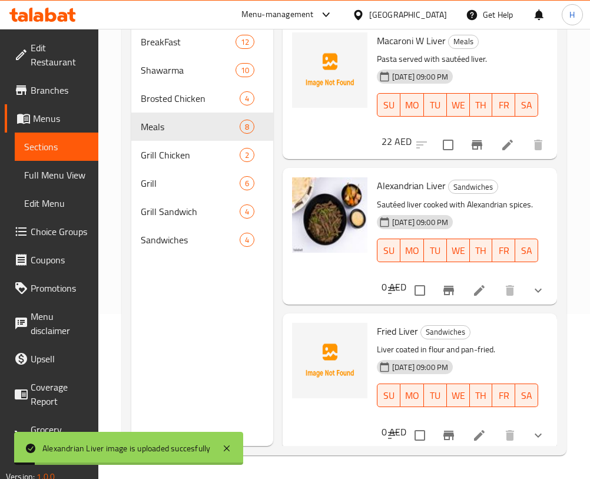
click at [578, 99] on div "Home / Restaurants management / Menus / Sections Alshotar Restaurant Open impor…" at bounding box center [344, 171] width 492 height 615
click at [584, 62] on div "Home / Restaurants management / Menus / Sections Alshotar Restaurant Open impor…" at bounding box center [344, 171] width 492 height 615
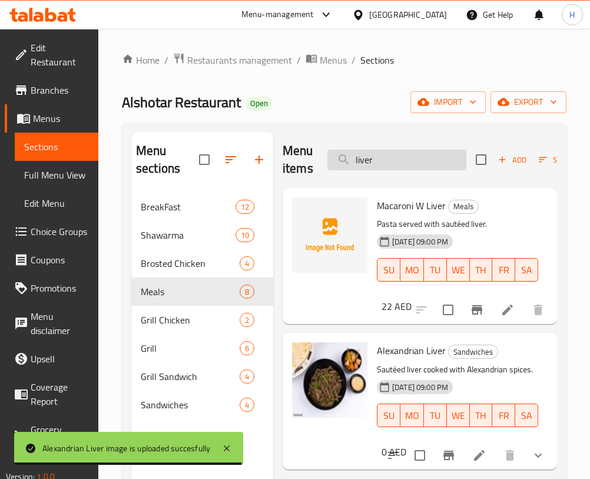
click at [400, 151] on input "liver" at bounding box center [396, 160] width 139 height 21
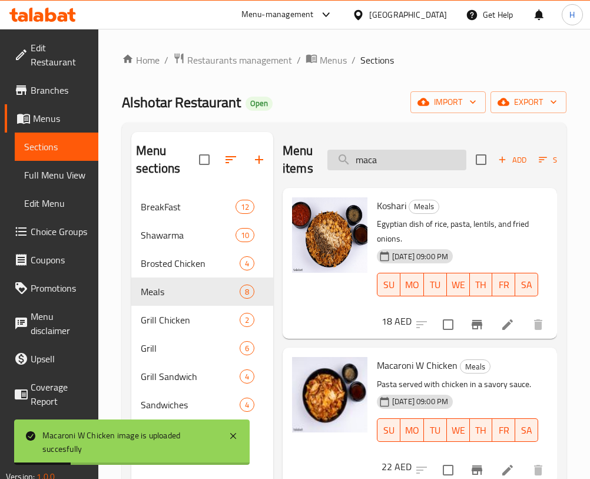
click at [420, 163] on input "maca" at bounding box center [396, 160] width 139 height 21
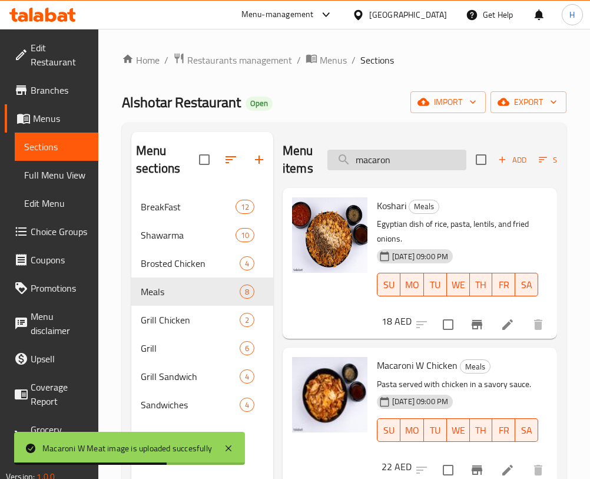
click at [413, 154] on input "macaron" at bounding box center [396, 160] width 139 height 21
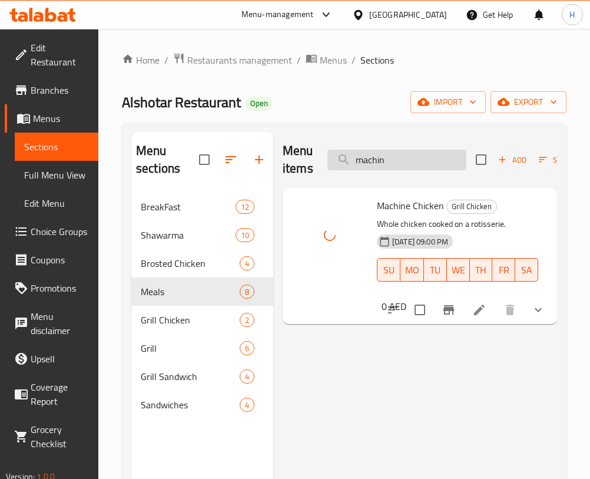
click at [403, 154] on input "machin" at bounding box center [396, 160] width 139 height 21
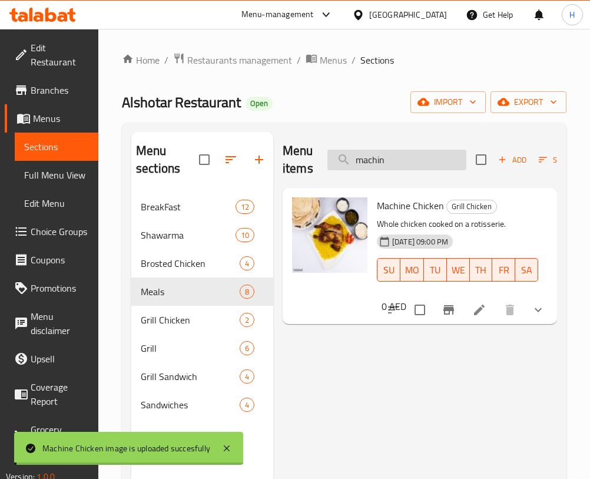
click at [403, 154] on input "machin" at bounding box center [396, 160] width 139 height 21
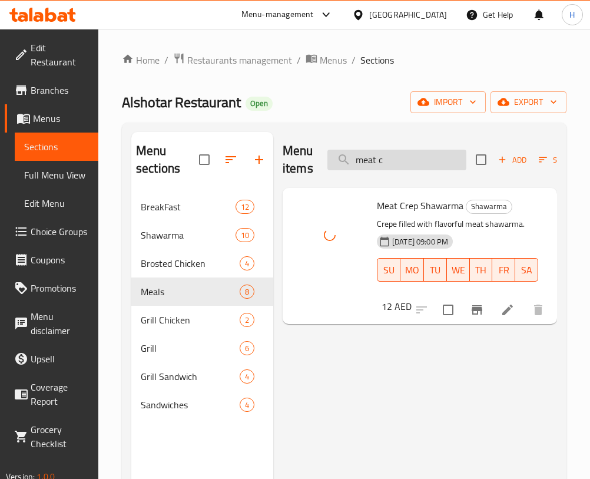
click at [443, 158] on input "meat c" at bounding box center [396, 160] width 139 height 21
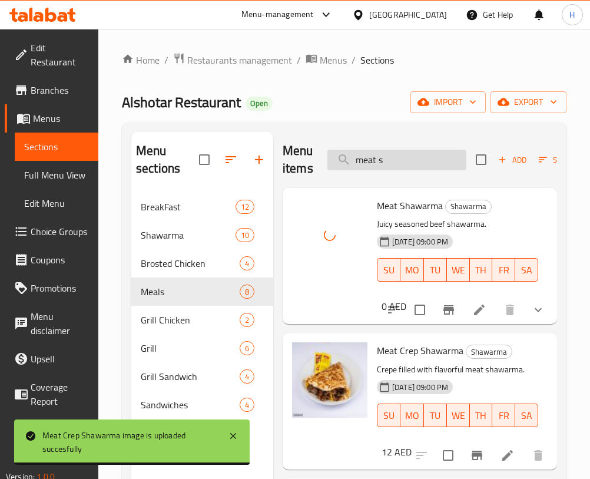
click at [398, 155] on input "meat s" at bounding box center [396, 160] width 139 height 21
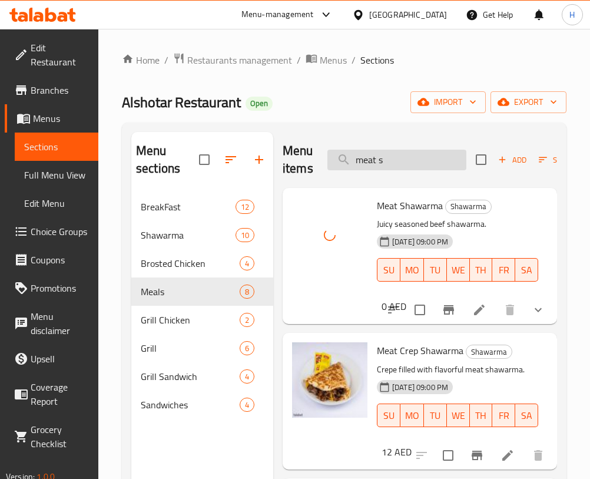
click at [398, 155] on input "meat s" at bounding box center [396, 160] width 139 height 21
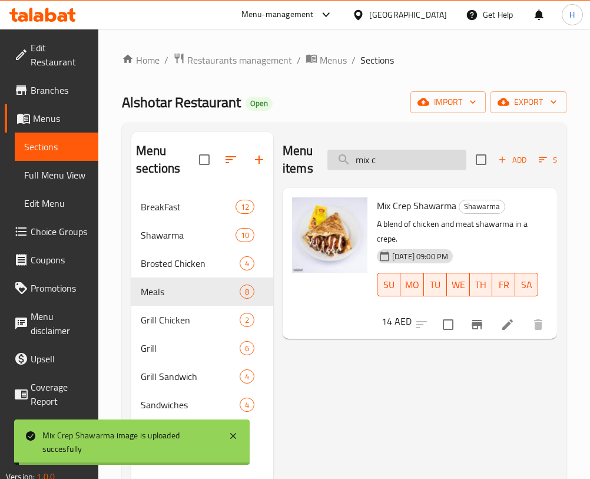
click at [416, 155] on input "mix c" at bounding box center [396, 160] width 139 height 21
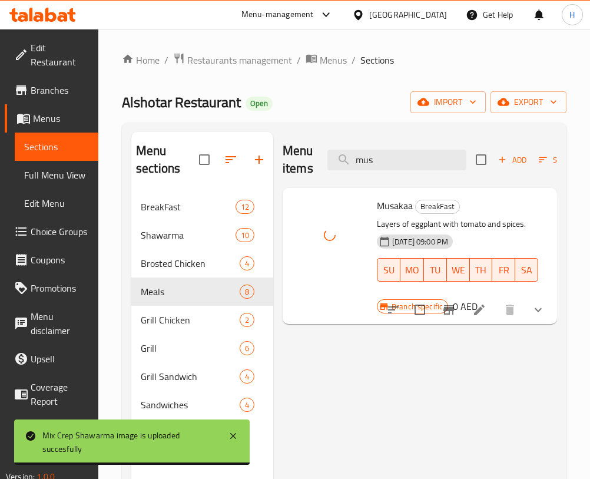
click at [367, 146] on div "Menu items mus Add Sort Manage items" at bounding box center [420, 160] width 274 height 56
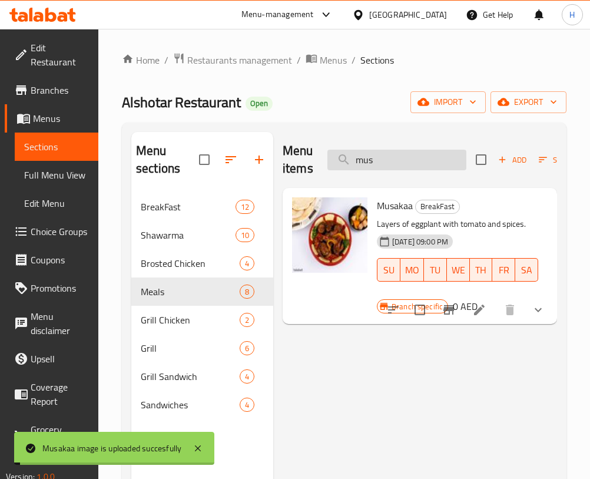
click at [371, 157] on input "mus" at bounding box center [396, 160] width 139 height 21
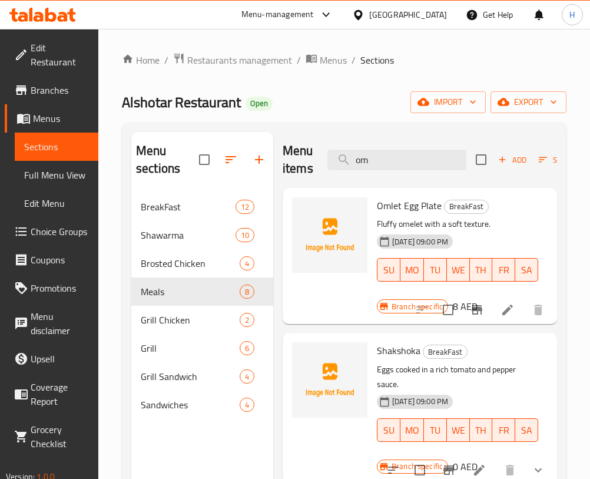
click at [557, 158] on div "Menu sections BreakFast 12 Shawarma 10 Brosted Chicken 4 Meals 8 Grill Chicken …" at bounding box center [344, 371] width 445 height 498
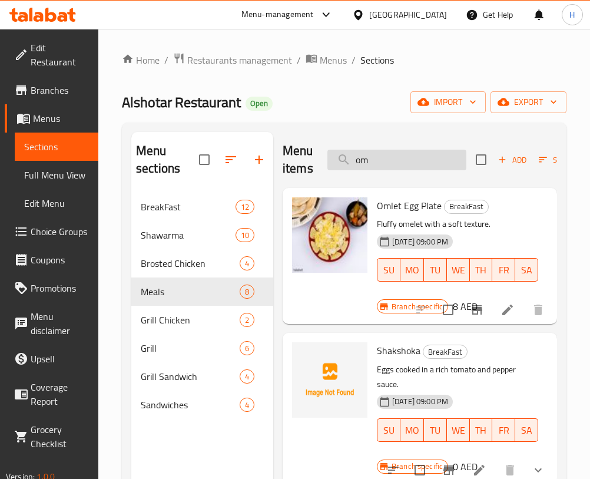
click at [422, 154] on input "om" at bounding box center [396, 160] width 139 height 21
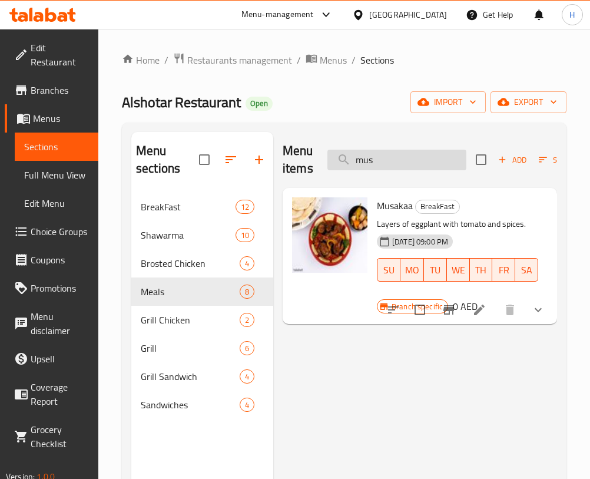
click at [432, 155] on input "mus" at bounding box center [396, 160] width 139 height 21
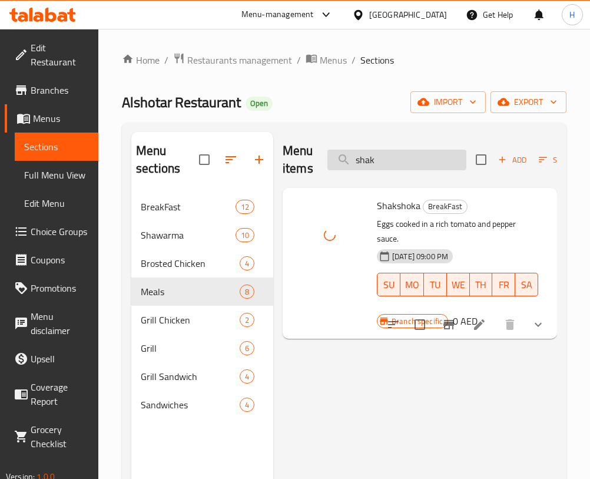
click at [436, 165] on input "shak" at bounding box center [396, 160] width 139 height 21
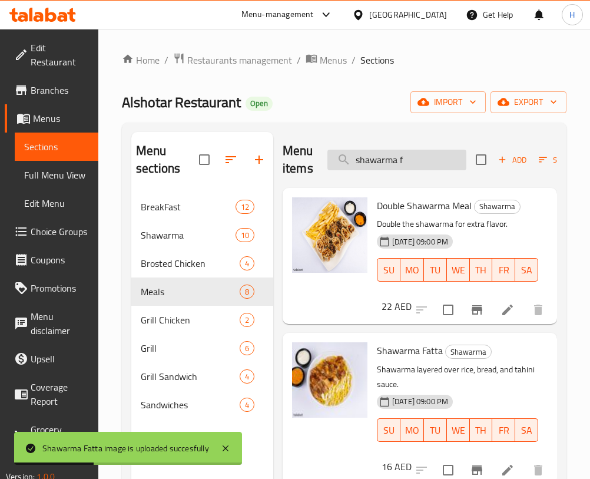
click at [434, 161] on input "shawarma f" at bounding box center [396, 160] width 139 height 21
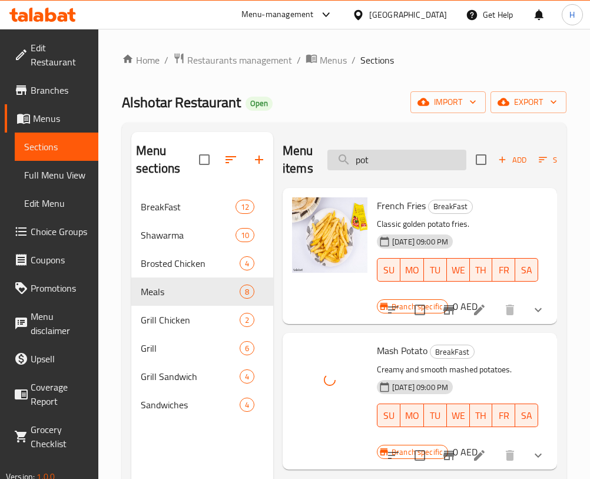
click at [422, 161] on input "pot" at bounding box center [396, 160] width 139 height 21
click at [423, 168] on input "pot" at bounding box center [396, 160] width 139 height 21
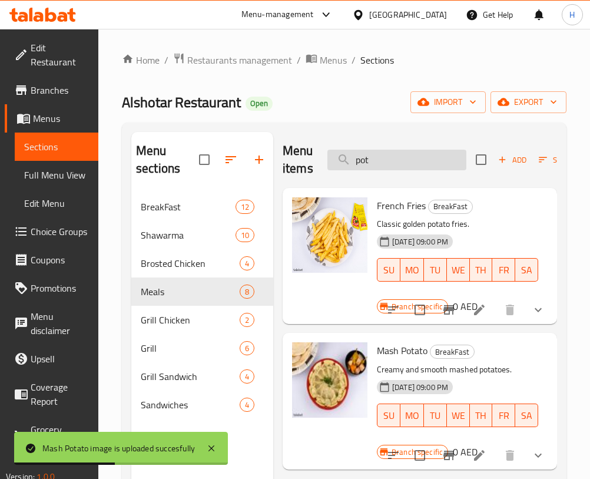
click at [399, 155] on input "pot" at bounding box center [396, 160] width 139 height 21
type input "كرات"
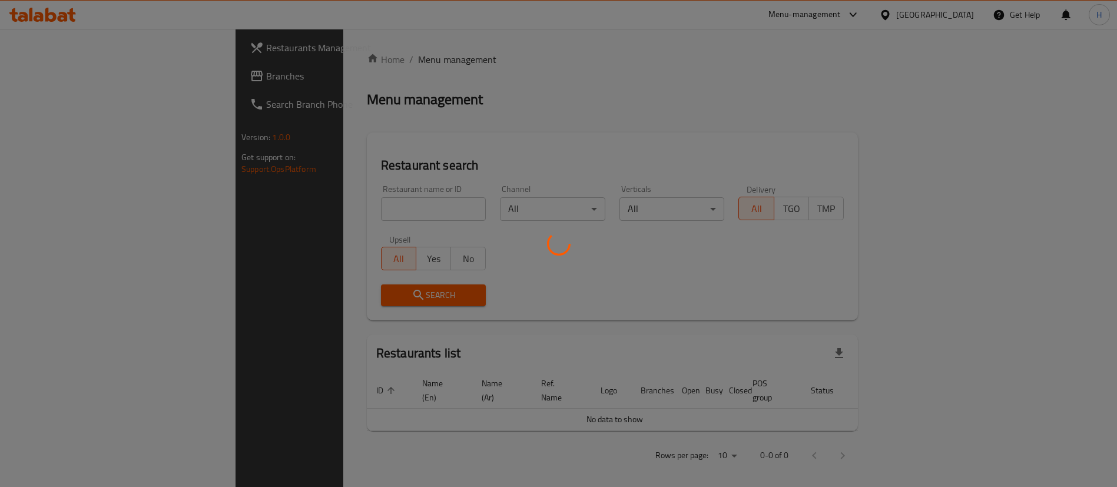
click at [637, 118] on div at bounding box center [558, 243] width 1117 height 487
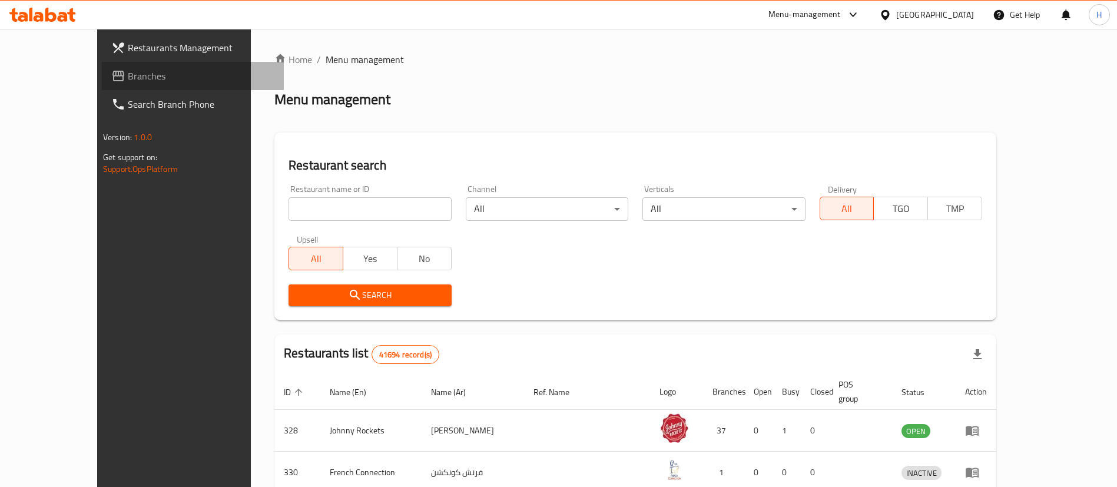
click at [128, 70] on span "Branches" at bounding box center [201, 76] width 147 height 14
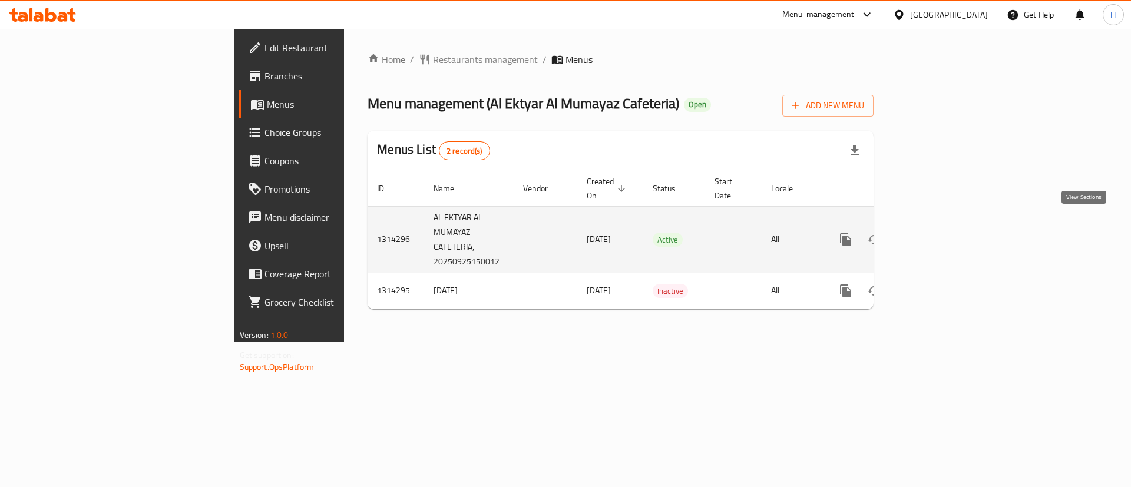
click at [945, 228] on link "enhanced table" at bounding box center [930, 240] width 28 height 28
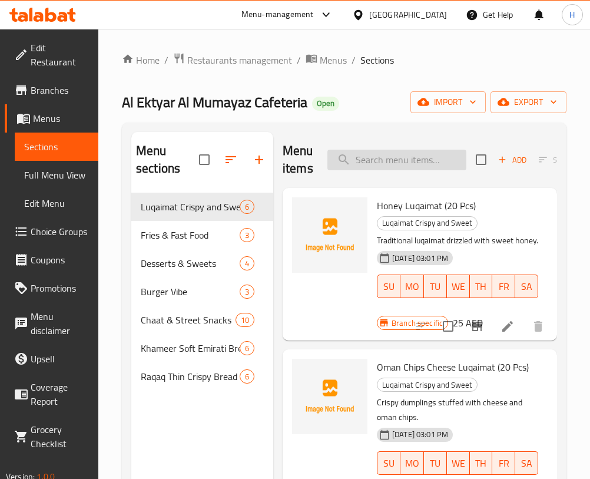
click at [439, 165] on input "search" at bounding box center [396, 160] width 139 height 21
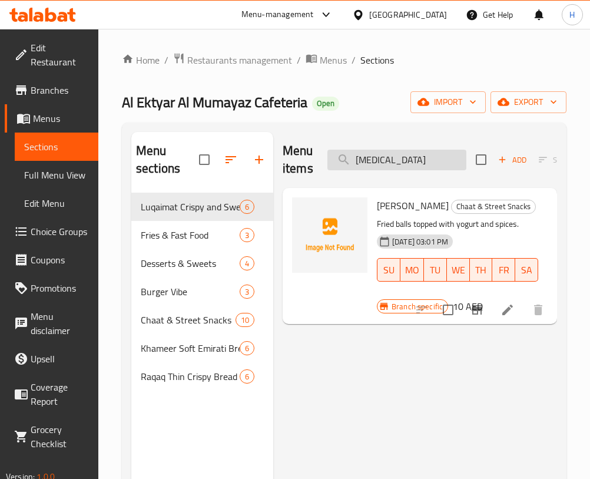
click at [395, 161] on input "bal" at bounding box center [396, 160] width 139 height 21
click at [394, 162] on input "bal" at bounding box center [396, 160] width 139 height 21
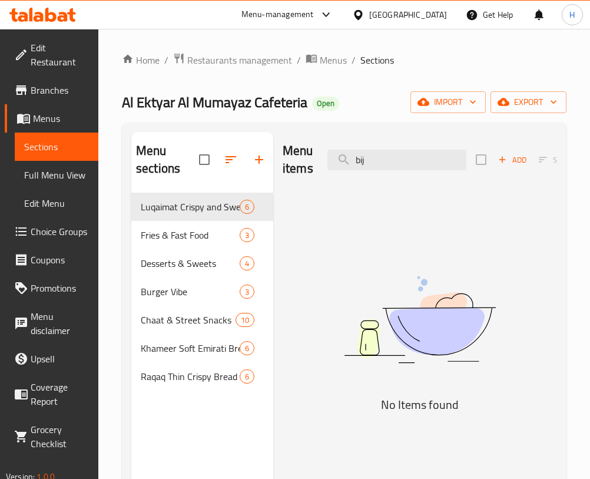
click at [435, 144] on div "Menu items bij Add Sort Manage items" at bounding box center [420, 160] width 274 height 56
click at [428, 157] on input "bij" at bounding box center [396, 160] width 139 height 21
type input "v"
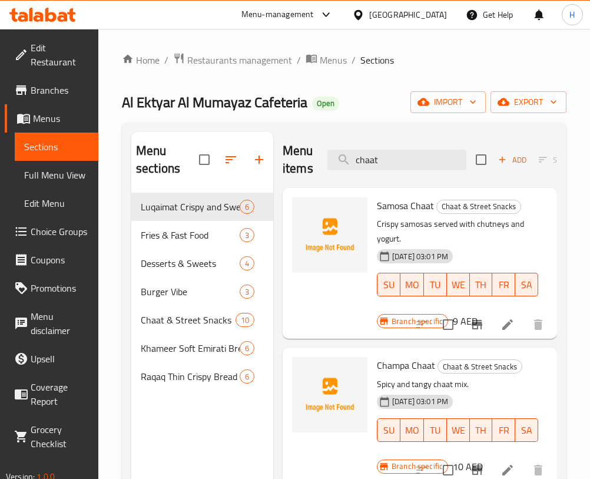
click at [549, 220] on div "Samosa Chaat Chaat & Street Snacks Crispy samosas served with chutneys and yogu…" at bounding box center [462, 263] width 180 height 141
click at [429, 154] on input "chaat" at bounding box center [396, 160] width 139 height 21
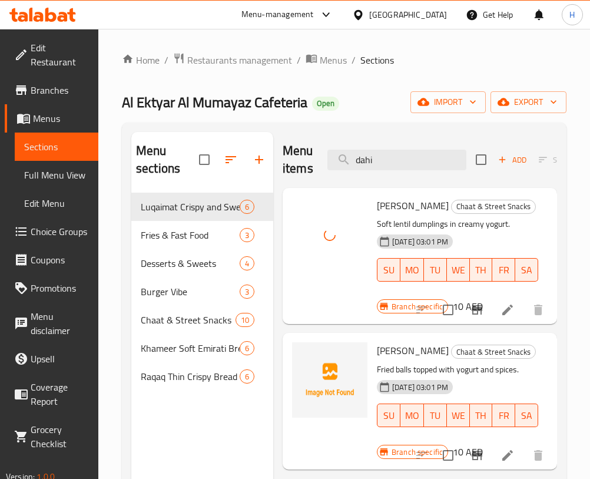
click at [403, 170] on div "Menu items dahi Add Sort Manage items" at bounding box center [420, 160] width 274 height 56
click at [400, 168] on input "dahi" at bounding box center [396, 160] width 139 height 21
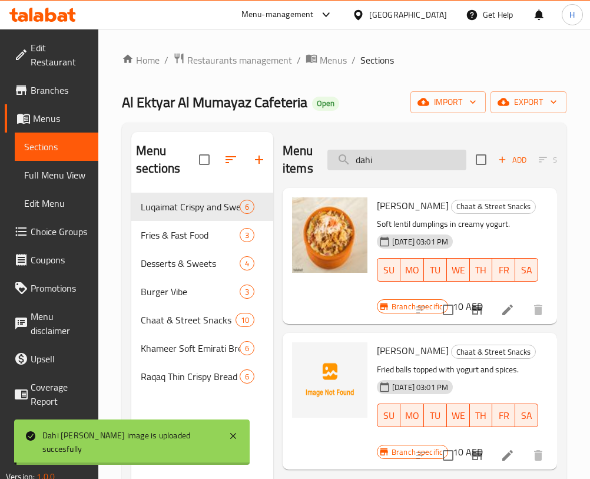
click at [399, 168] on input "dahi" at bounding box center [396, 160] width 139 height 21
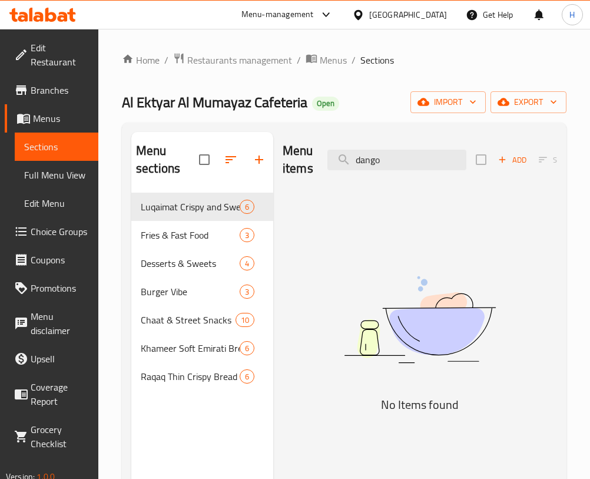
click at [423, 143] on div "Menu items dango Add Sort Manage items" at bounding box center [420, 160] width 274 height 56
click at [419, 157] on input "dango" at bounding box center [396, 160] width 139 height 21
click at [427, 155] on input "فالو" at bounding box center [396, 160] width 139 height 21
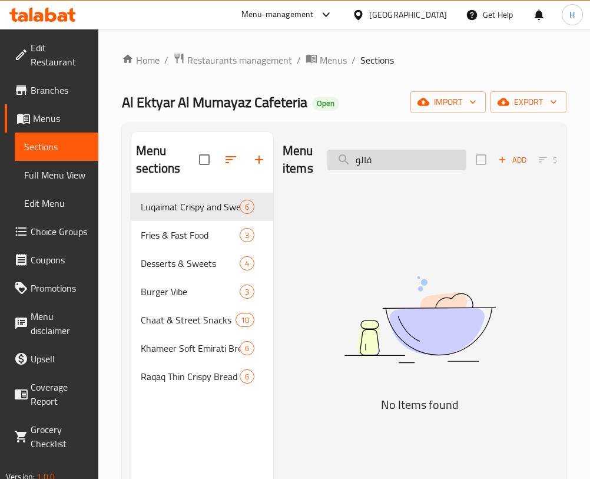
click at [427, 155] on input "فالو" at bounding box center [396, 160] width 139 height 21
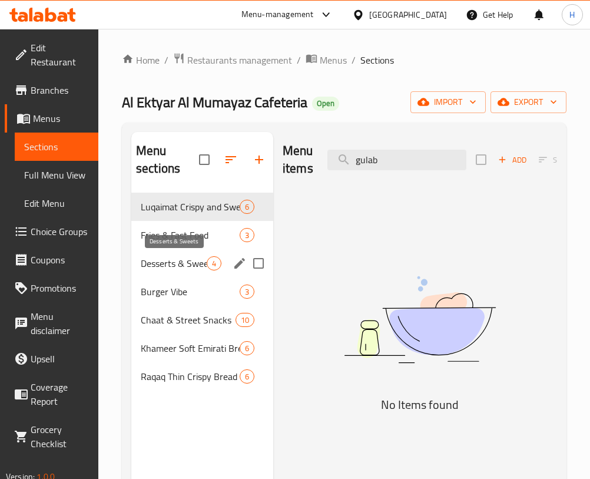
click at [194, 259] on span "Desserts & Sweets" at bounding box center [174, 263] width 66 height 14
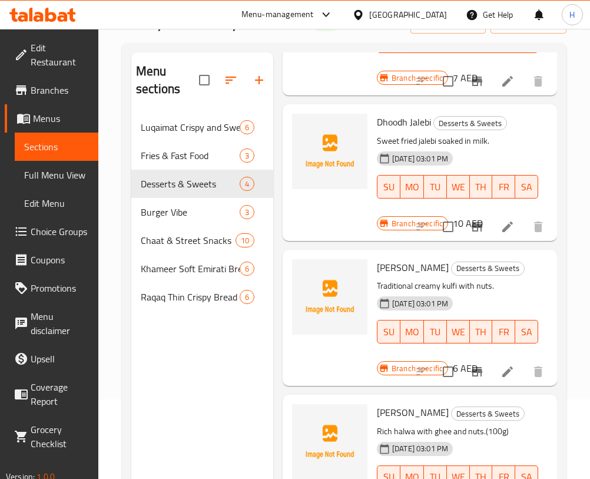
scroll to position [165, 0]
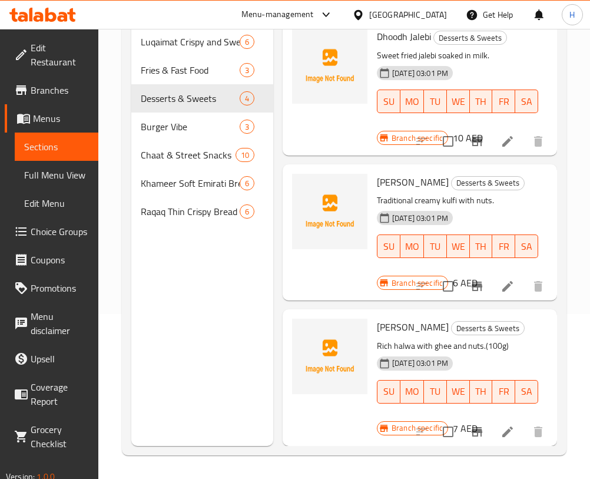
click at [557, 45] on div "Menu sections Luqaimat Crispy and Sweet 6 Fries & Fast Food 3 Desserts & Sweets…" at bounding box center [344, 207] width 445 height 498
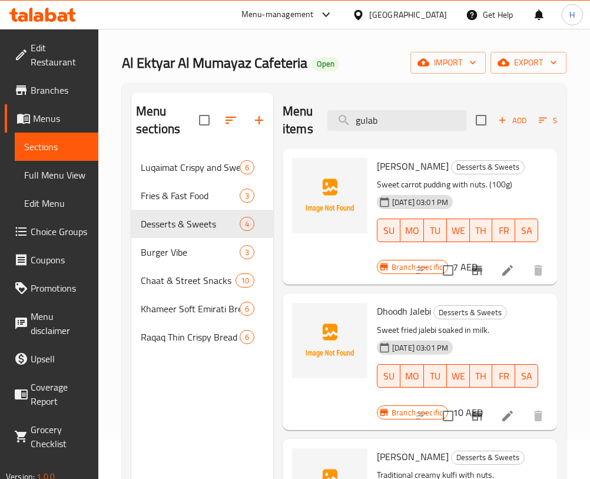
scroll to position [0, 0]
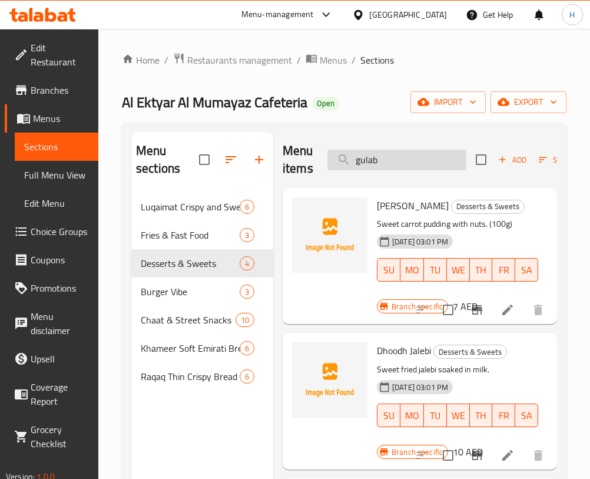
click at [405, 161] on input "gulab" at bounding box center [396, 160] width 139 height 21
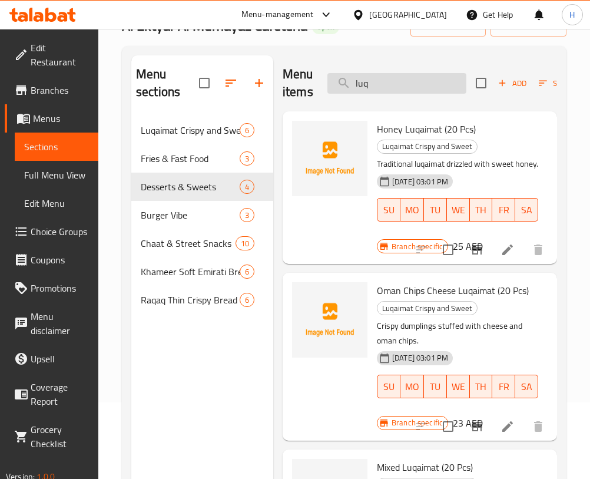
click at [395, 90] on input "luq" at bounding box center [396, 83] width 139 height 21
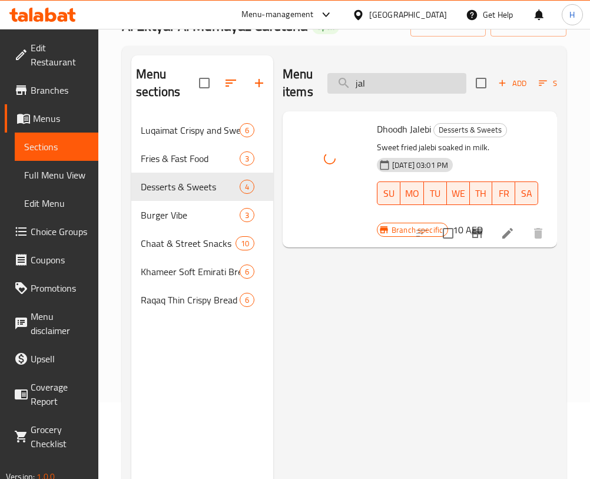
click at [415, 77] on input "jal" at bounding box center [396, 83] width 139 height 21
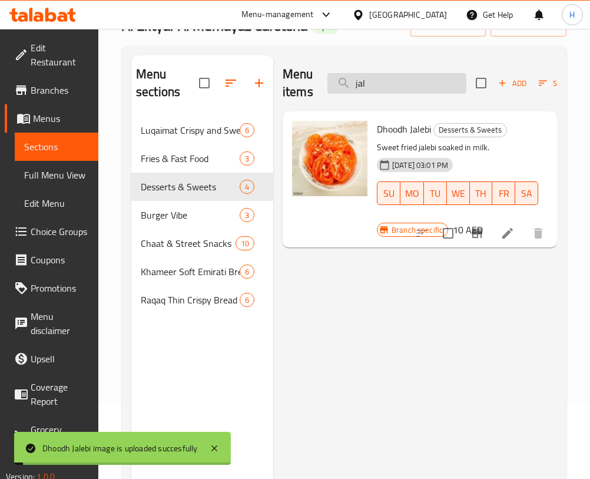
click at [415, 77] on input "jal" at bounding box center [396, 83] width 139 height 21
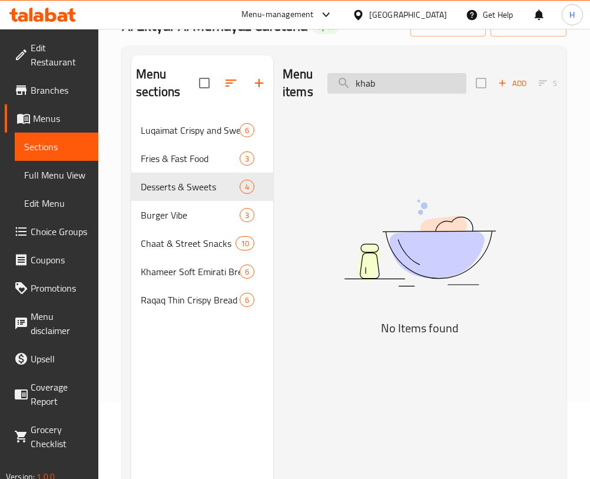
click at [439, 90] on input "khab" at bounding box center [396, 83] width 139 height 21
click at [379, 75] on input "lobi" at bounding box center [396, 83] width 139 height 21
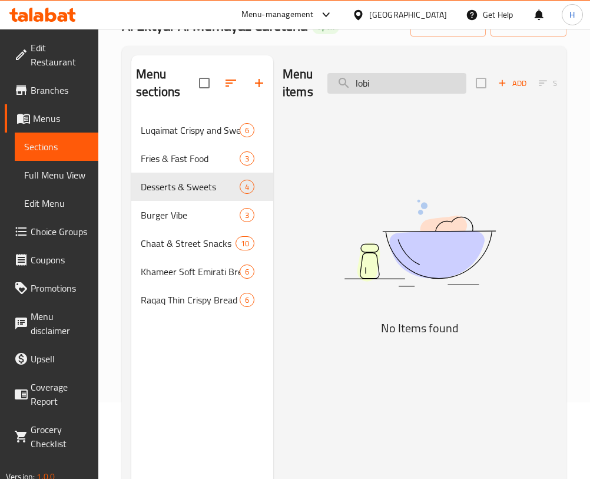
click at [378, 74] on input "lobi" at bounding box center [396, 83] width 139 height 21
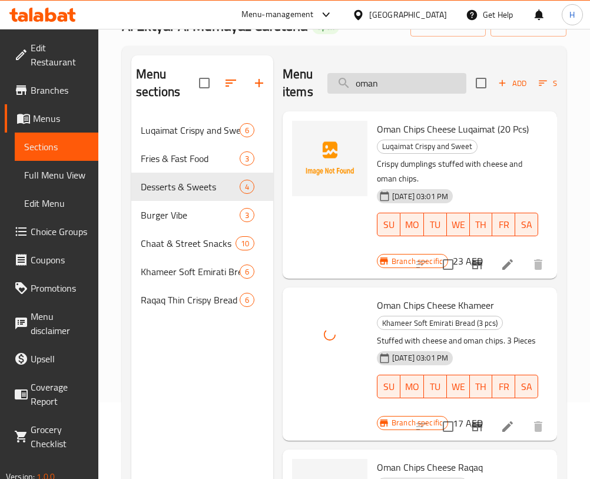
click at [393, 88] on input "oman" at bounding box center [396, 83] width 139 height 21
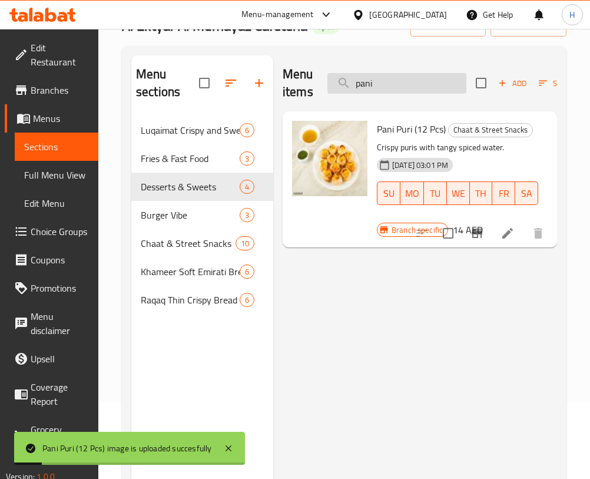
click at [430, 79] on input "pani" at bounding box center [396, 83] width 139 height 21
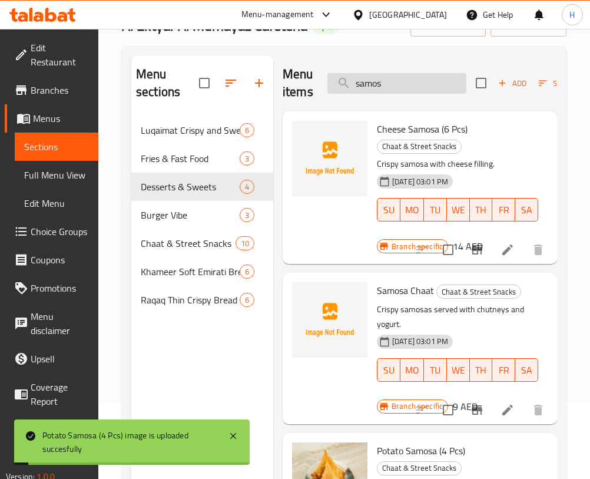
click at [428, 88] on input "samos" at bounding box center [396, 83] width 139 height 21
type input "t"
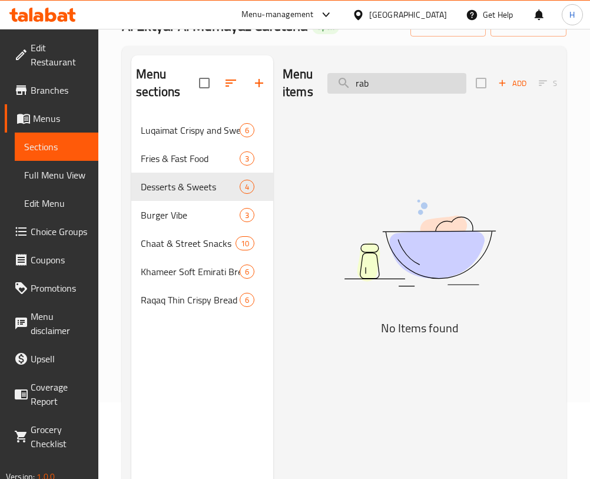
click at [366, 92] on input "rab" at bounding box center [396, 83] width 139 height 21
click at [413, 81] on input "ras ma" at bounding box center [396, 83] width 139 height 21
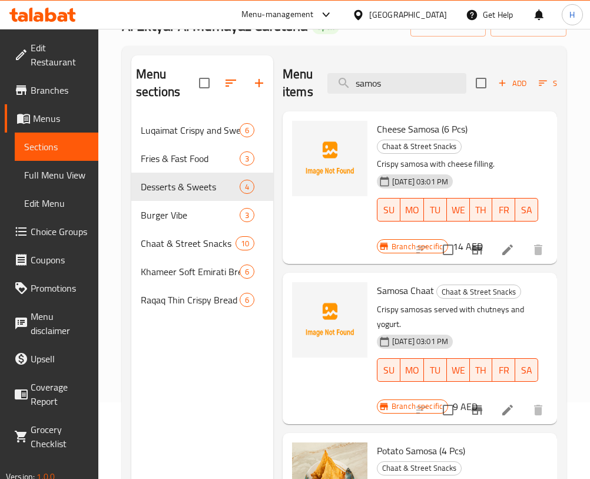
type input "samos"
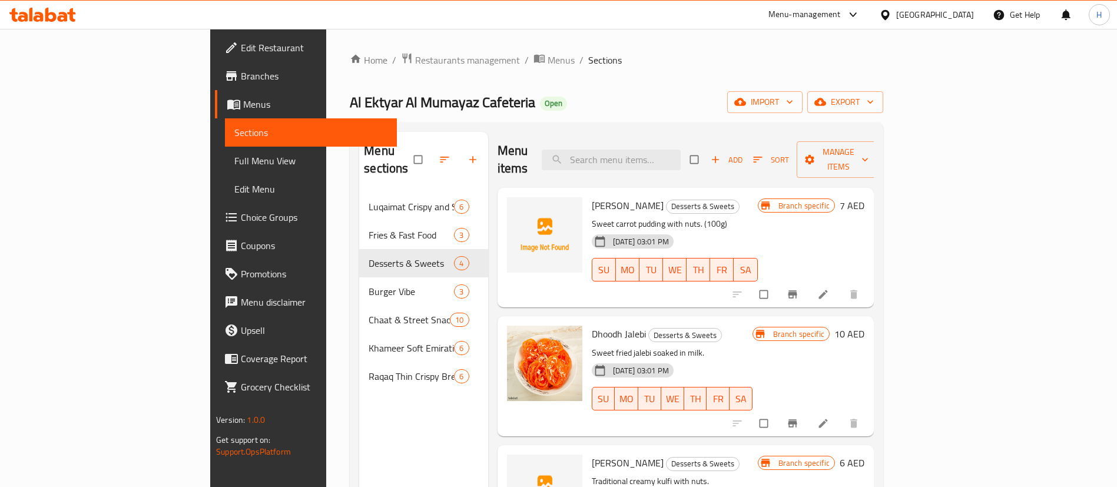
click at [682, 132] on div "Menu items Add Sort Manage items" at bounding box center [686, 160] width 376 height 56
click at [681, 150] on input "search" at bounding box center [611, 160] width 139 height 21
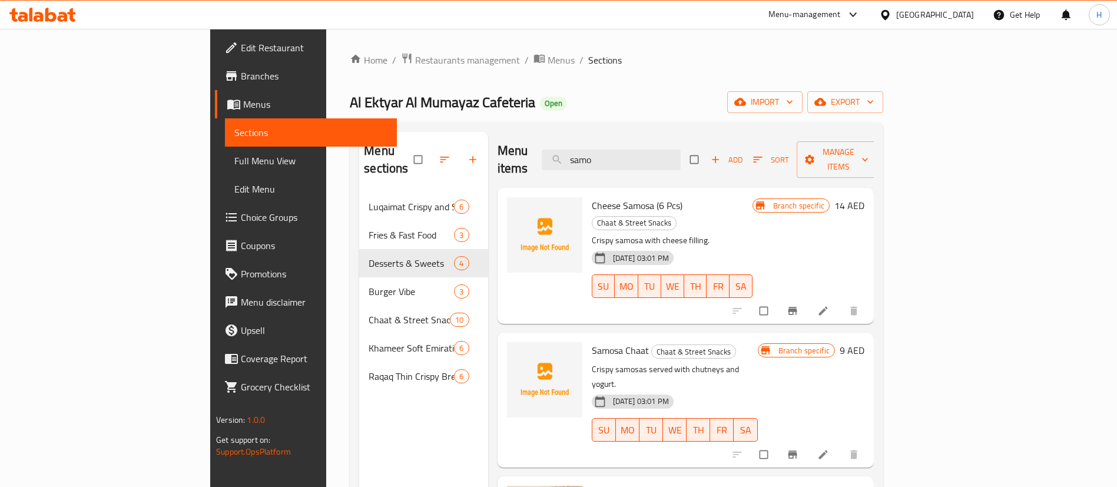
type input "samo"
click at [567, 110] on div "Al Ektyar Al Mumayaz Cafeteria Open import export" at bounding box center [617, 102] width 534 height 22
